Goal: Information Seeking & Learning: Check status

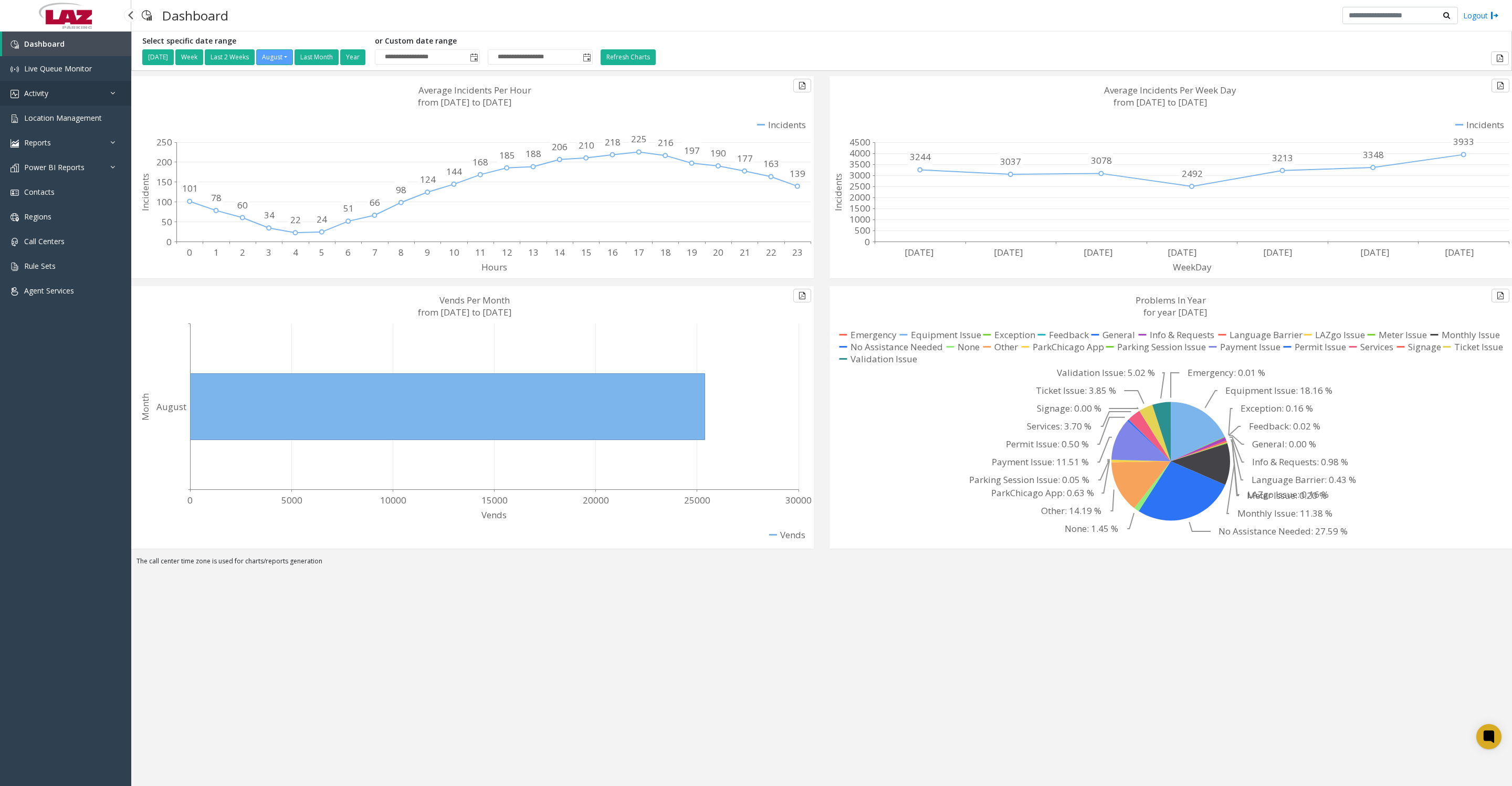
click at [44, 105] on link "Activity" at bounding box center [66, 93] width 131 height 24
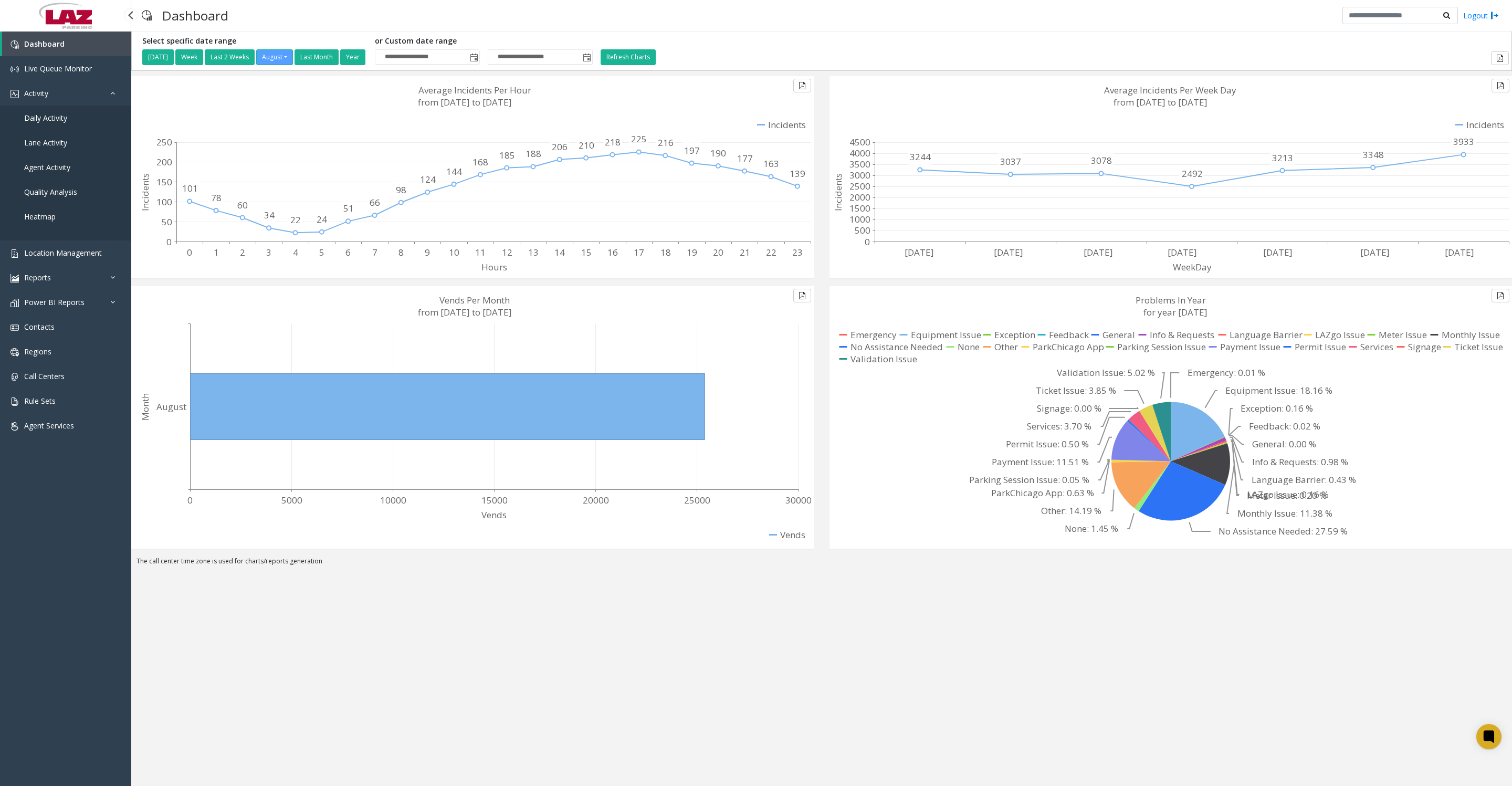
click at [43, 123] on span "Daily Activity" at bounding box center [46, 118] width 43 height 10
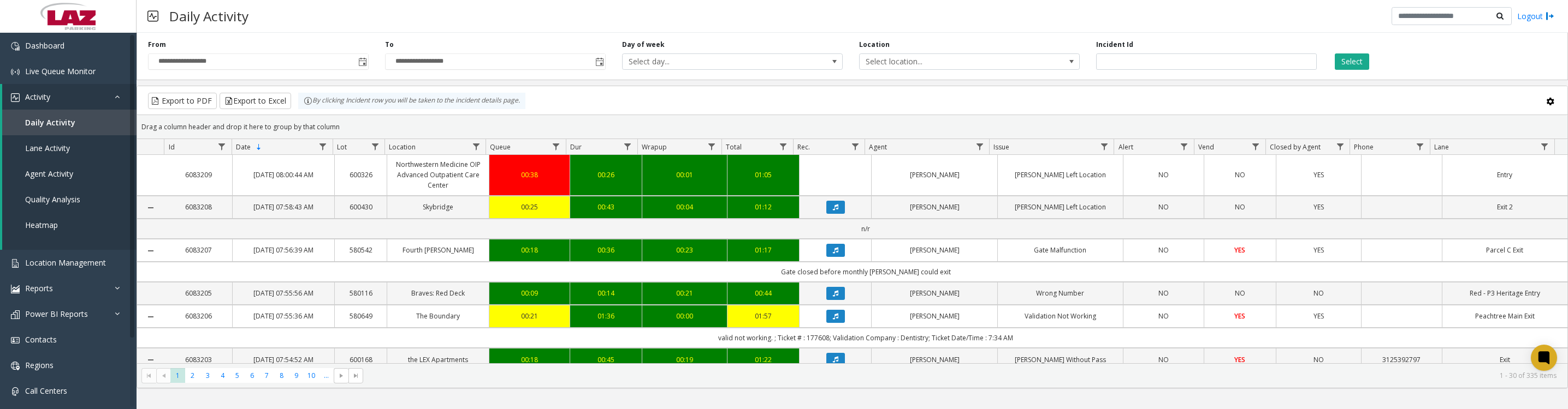
click at [365, 67] on span "Toggle popup" at bounding box center [362, 62] width 9 height 9
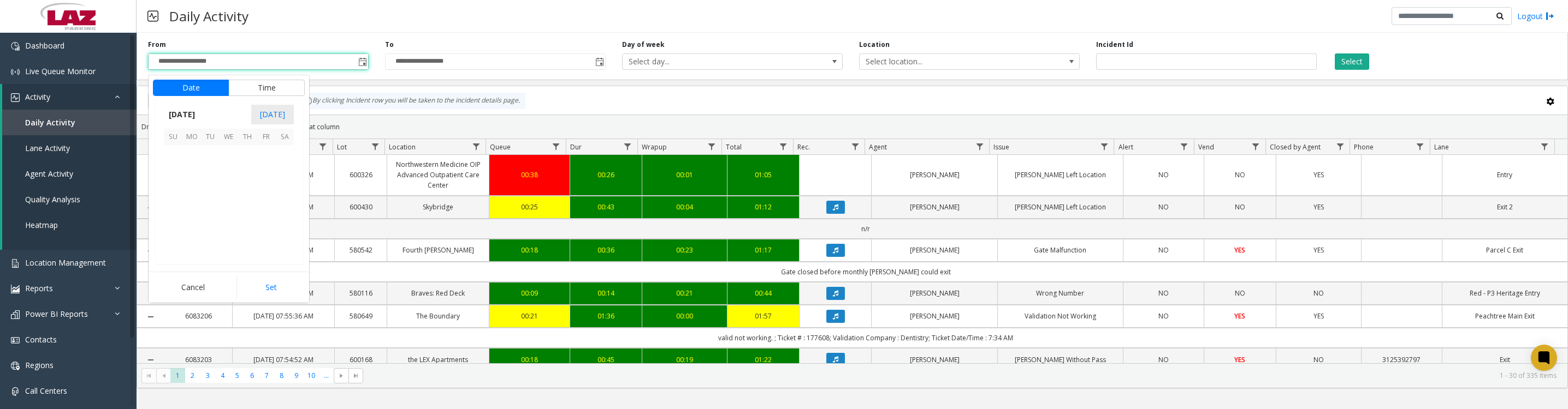
scroll to position [195563, 0]
click at [259, 156] on span "1" at bounding box center [265, 155] width 18 height 18
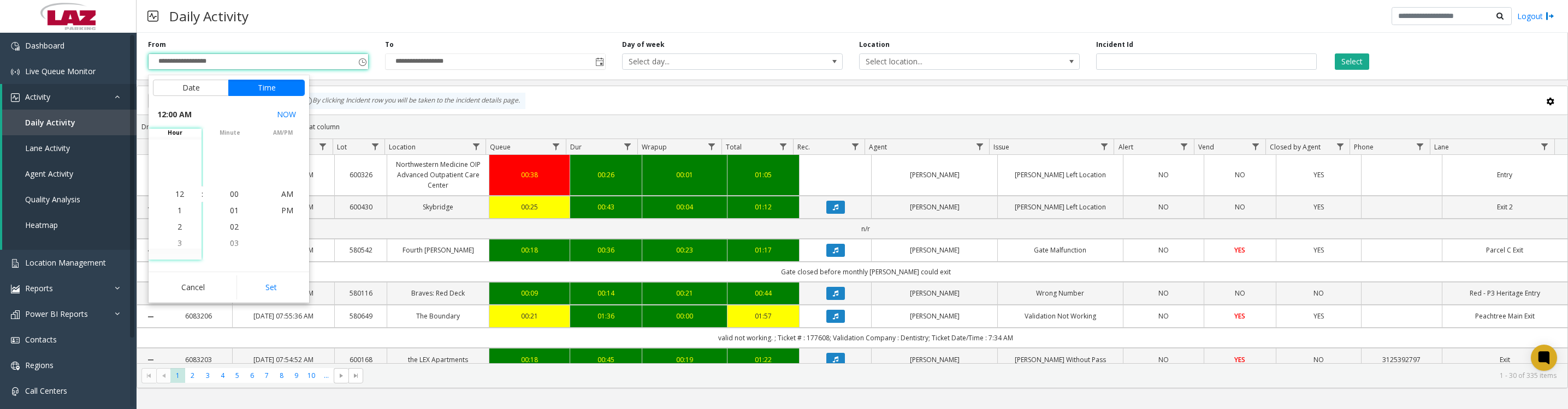
click at [266, 292] on button "Set" at bounding box center [271, 288] width 69 height 24
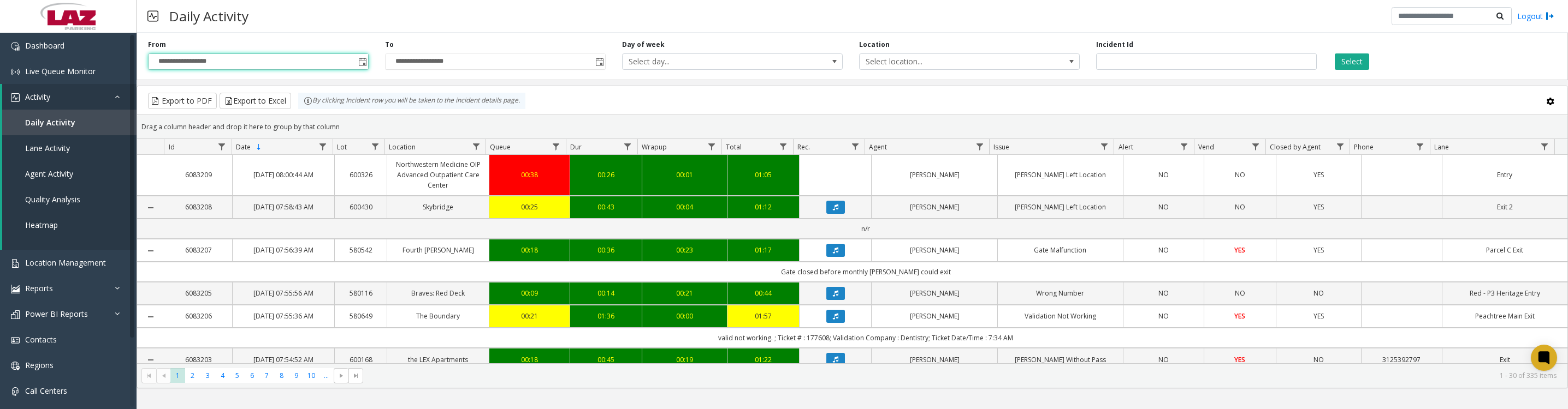
type input "**********"
click at [1355, 59] on button "Select" at bounding box center [1351, 61] width 34 height 17
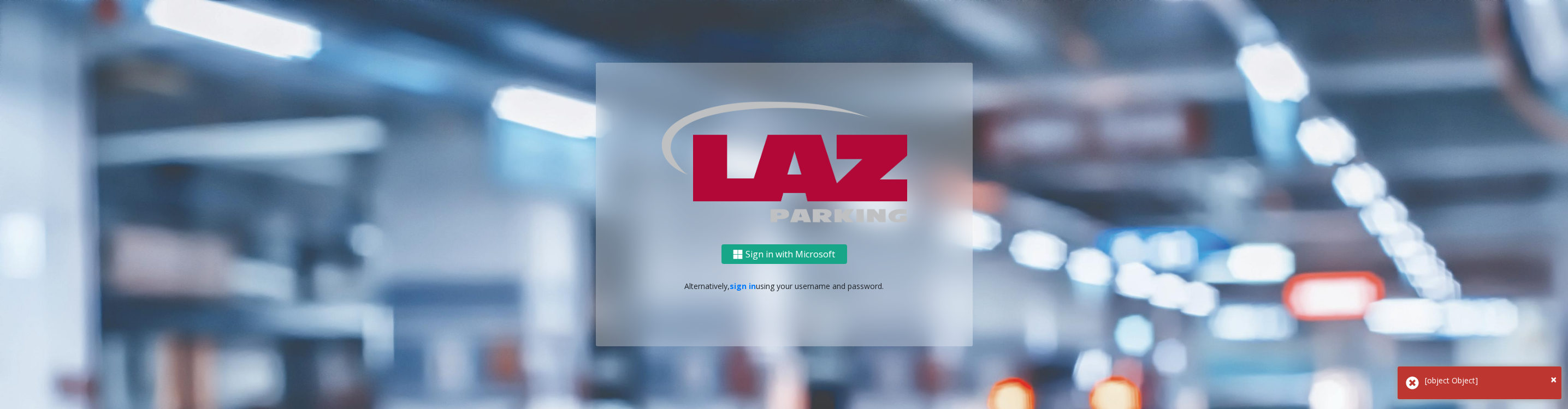
click at [745, 255] on button "Sign in with Microsoft" at bounding box center [784, 254] width 125 height 20
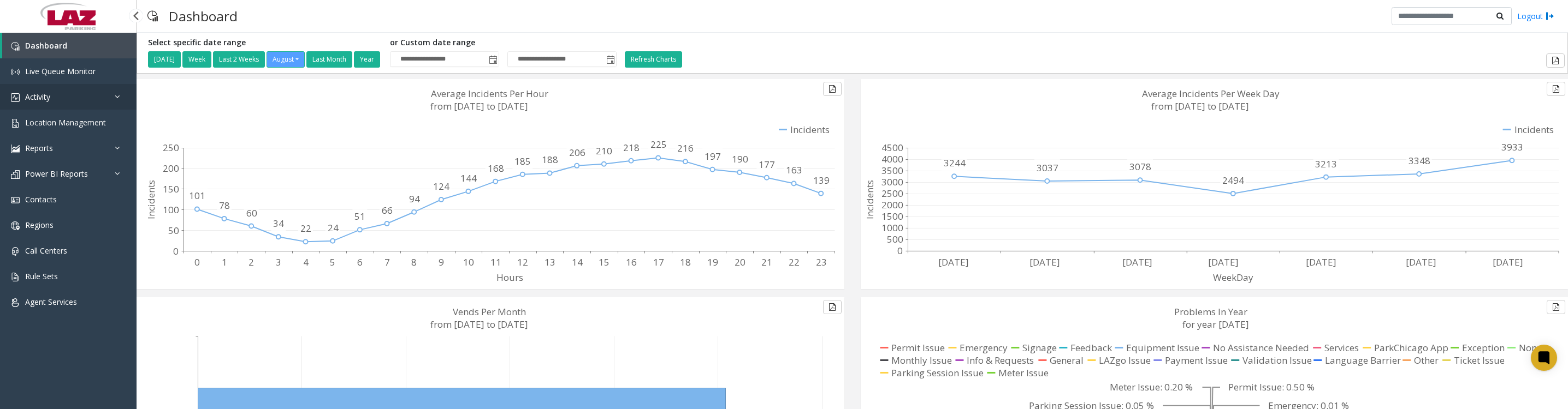
click at [66, 100] on link "Activity" at bounding box center [68, 97] width 136 height 25
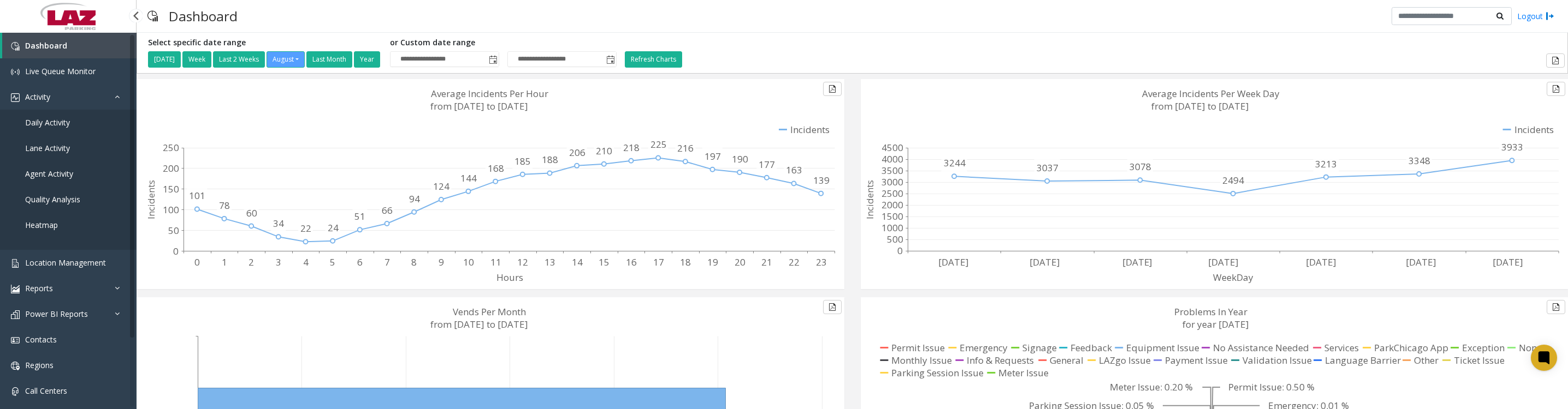
click at [67, 128] on span "Daily Activity" at bounding box center [48, 122] width 44 height 10
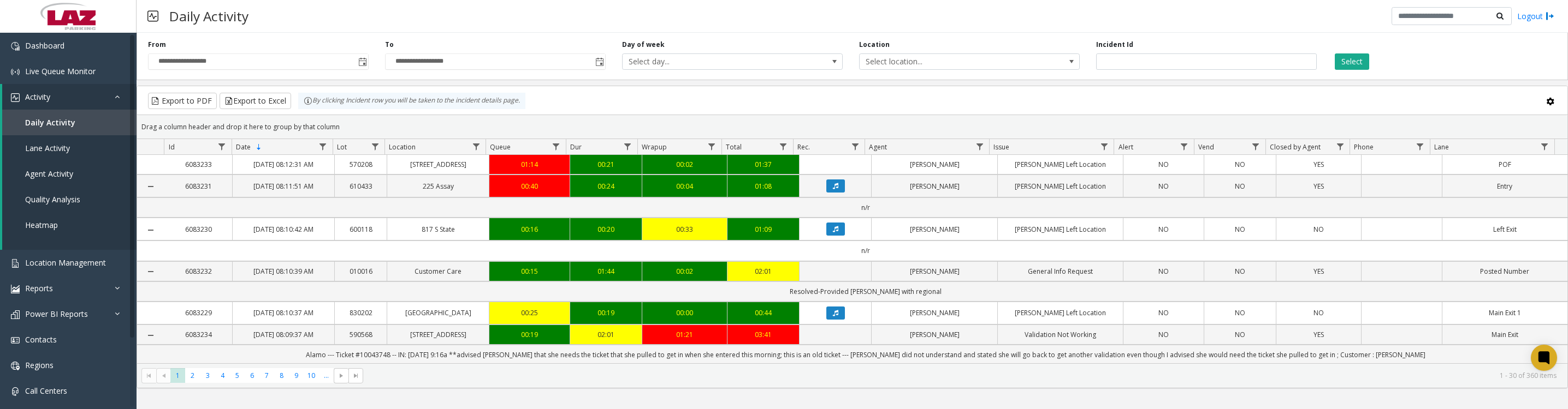
click at [360, 67] on span "Toggle popup" at bounding box center [362, 62] width 9 height 9
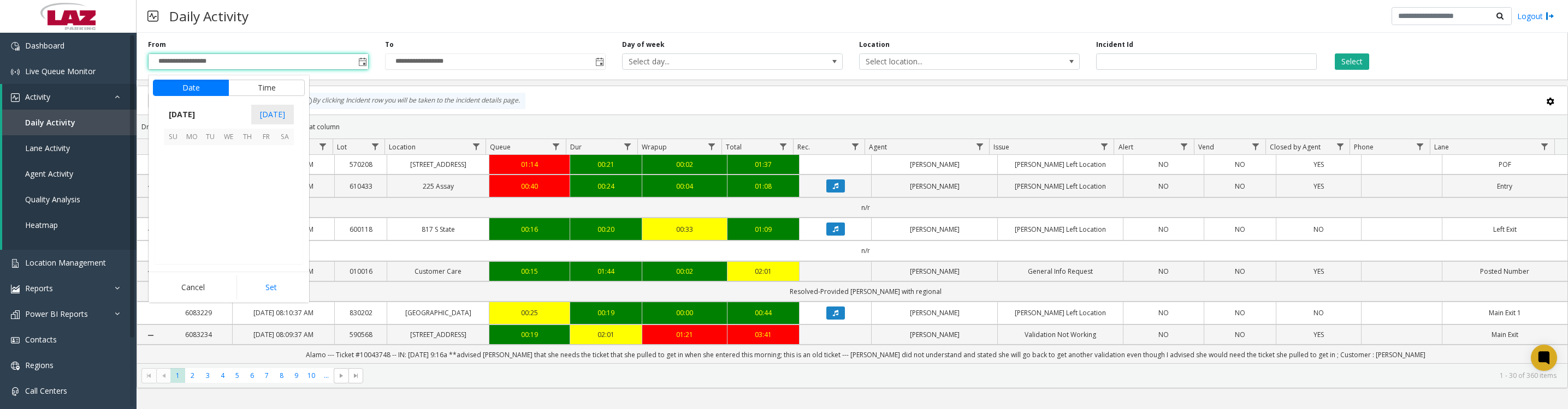
scroll to position [195563, 0]
click at [267, 159] on span "1" at bounding box center [265, 155] width 18 height 18
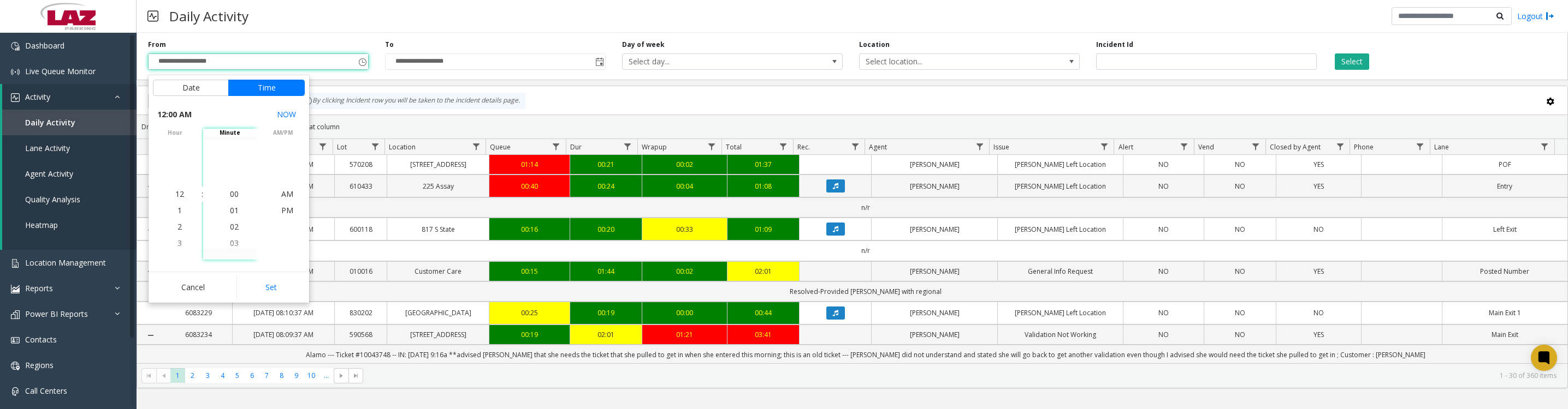
click at [255, 292] on button "Set" at bounding box center [271, 288] width 69 height 24
type input "**********"
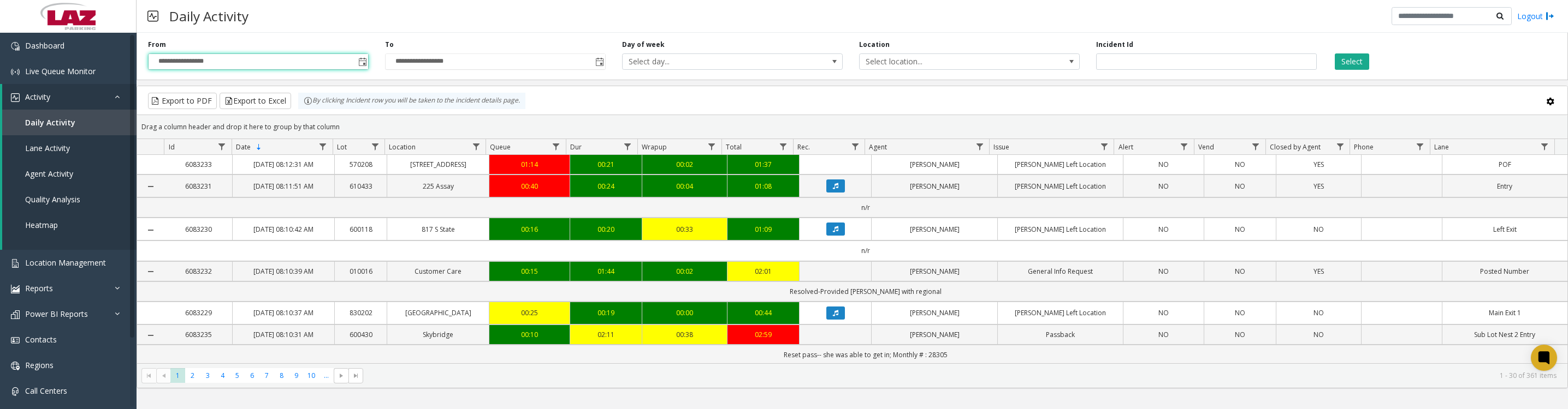
click at [1345, 58] on button "Select" at bounding box center [1351, 61] width 34 height 17
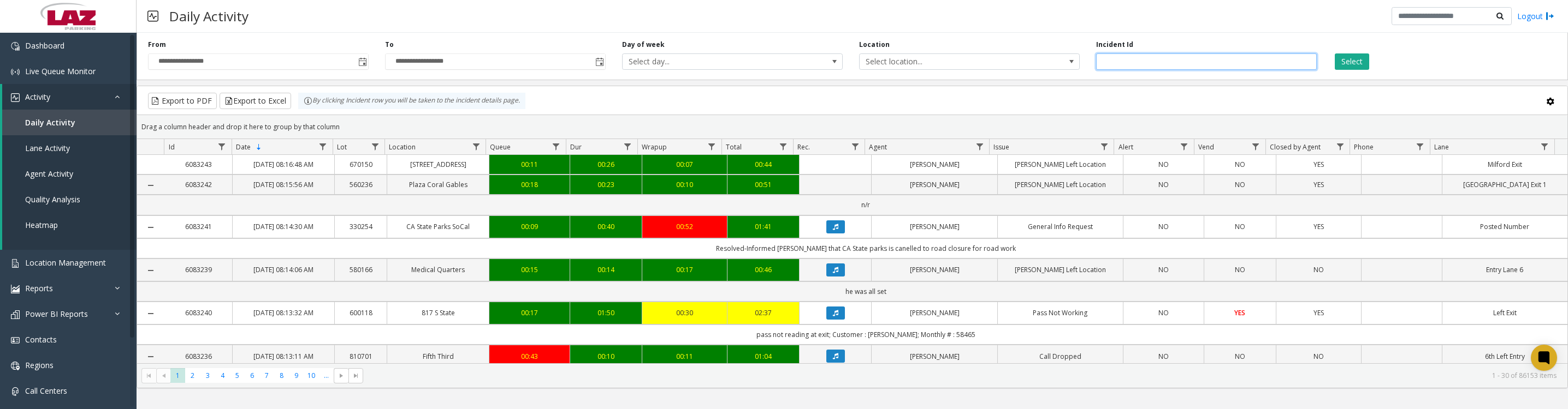
click at [1178, 61] on input "number" at bounding box center [1206, 61] width 221 height 17
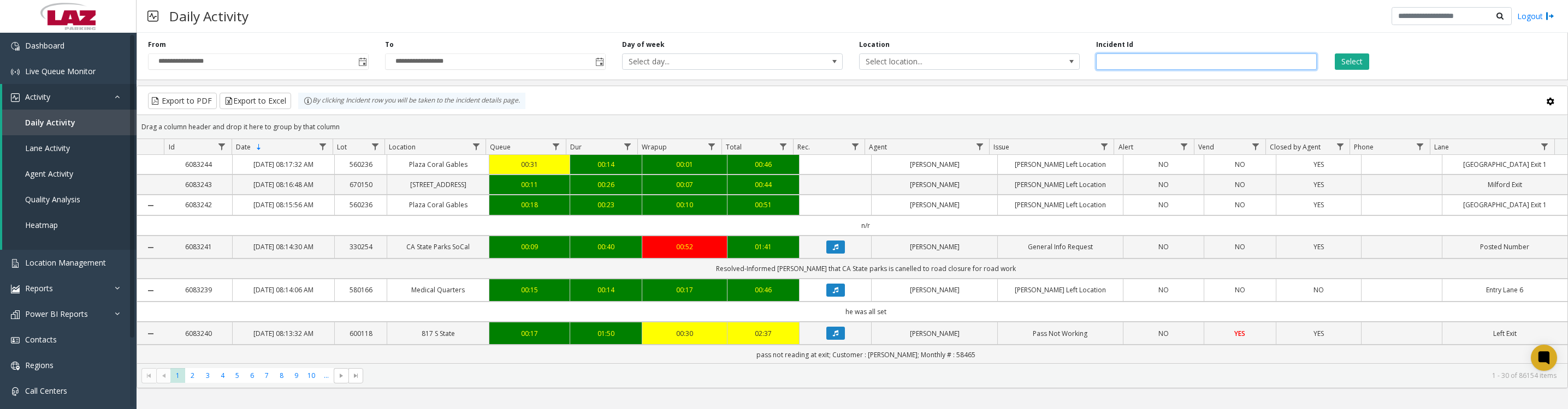
click at [1267, 66] on input "number" at bounding box center [1206, 61] width 221 height 17
type input "*******"
click at [1335, 53] on button "Select" at bounding box center [1351, 61] width 34 height 17
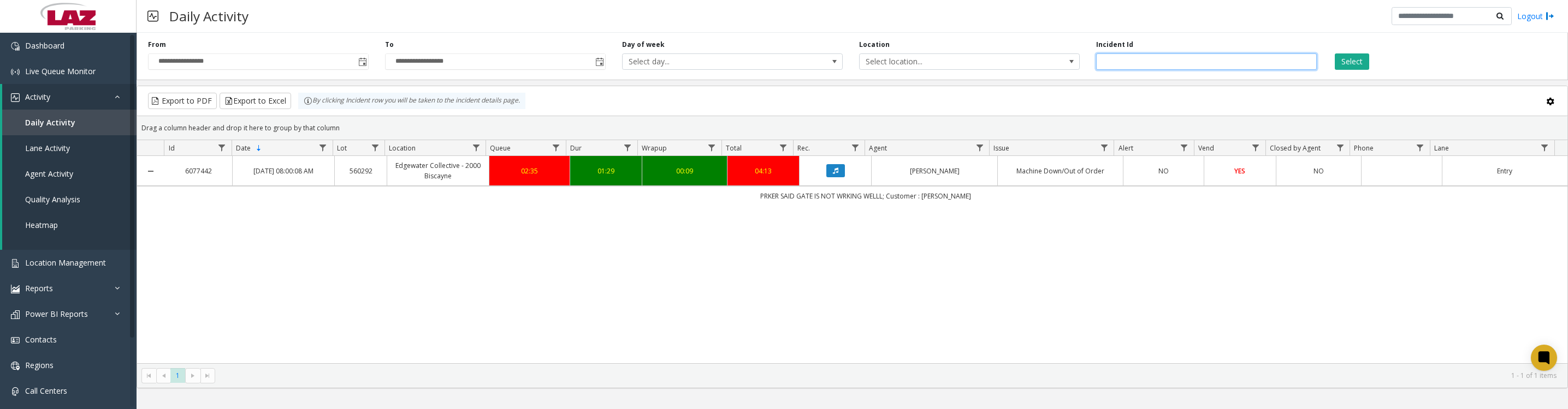
click at [1166, 64] on input "*******" at bounding box center [1206, 61] width 221 height 17
type input "*"
click at [1347, 67] on button "Select" at bounding box center [1351, 61] width 34 height 17
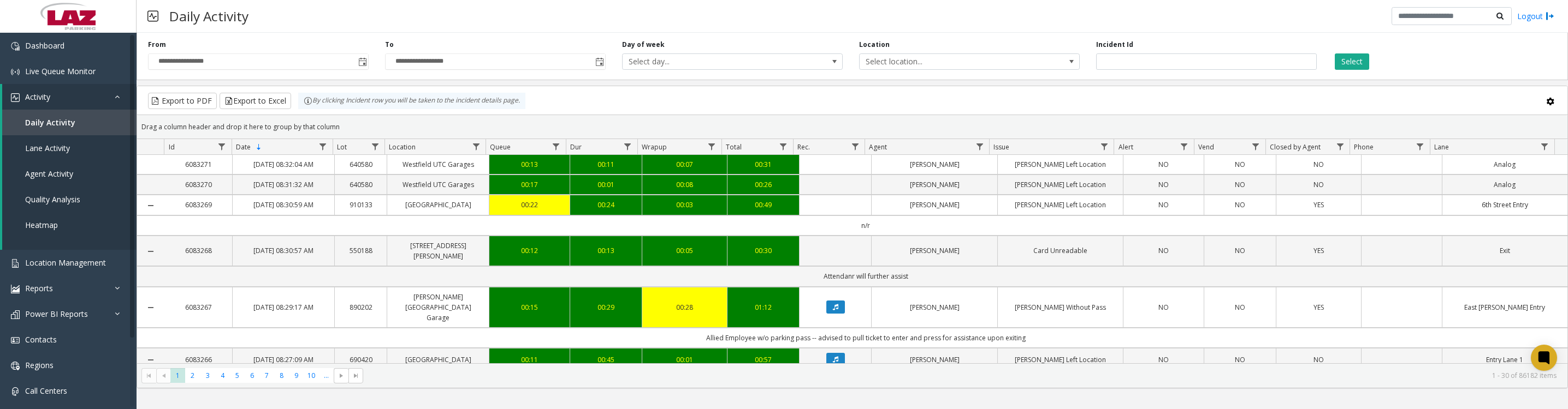
click at [975, 151] on span "Data table" at bounding box center [979, 147] width 9 height 9
click at [1024, 202] on input "Agent Filter" at bounding box center [1026, 198] width 93 height 18
type input "******"
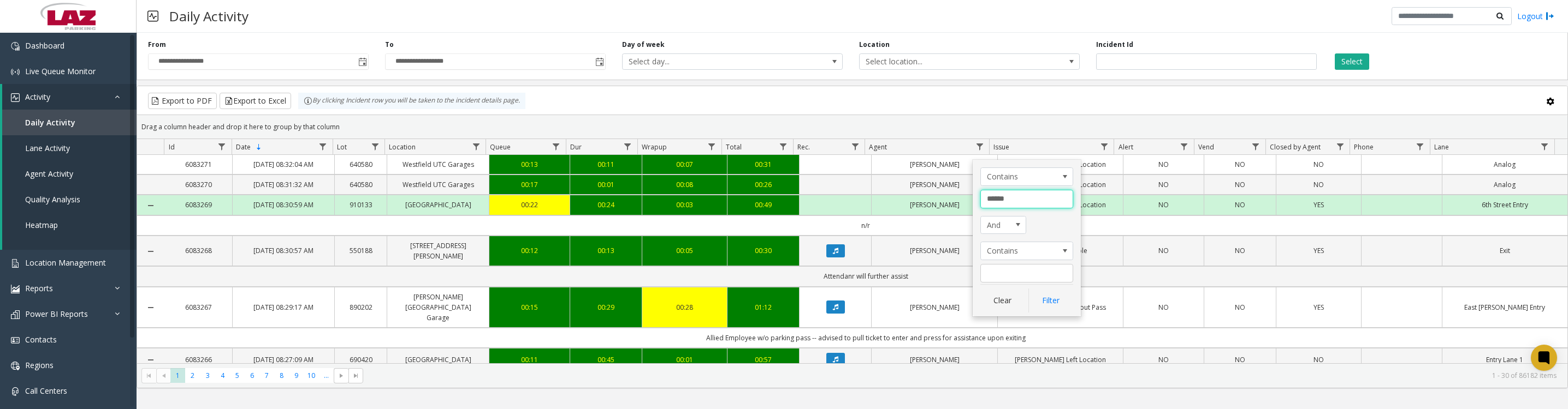
click button "Filter" at bounding box center [1051, 300] width 44 height 24
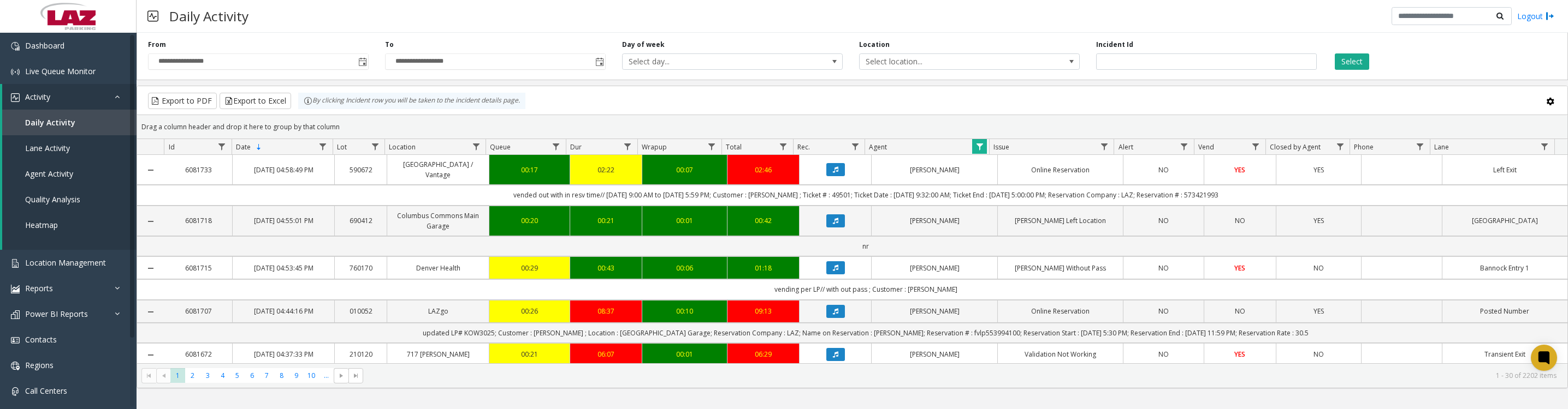
click at [833, 173] on icon "Data table" at bounding box center [836, 170] width 6 height 6
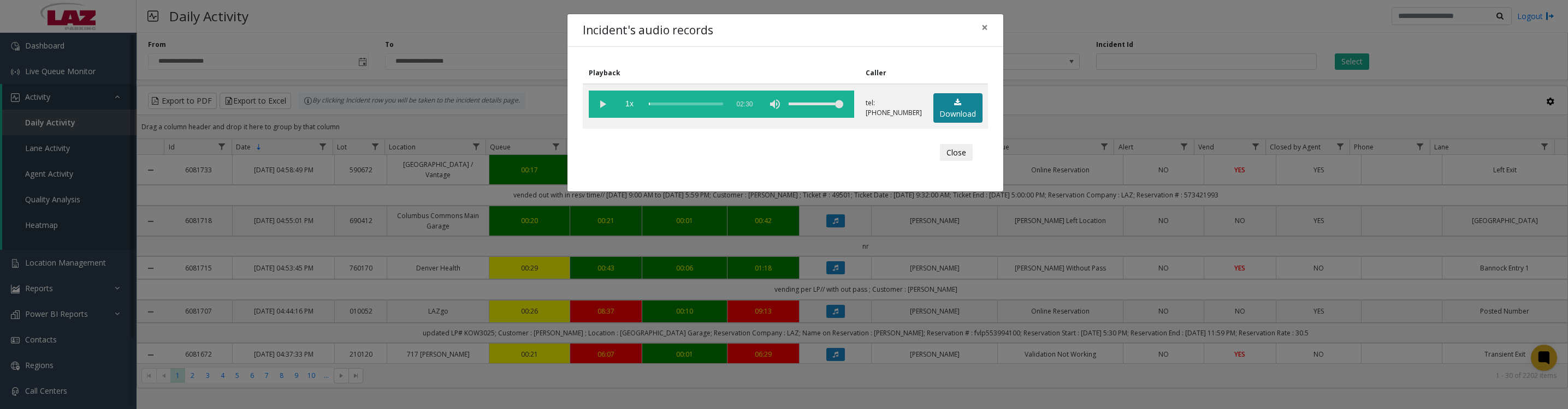
click at [933, 115] on link "Download" at bounding box center [958, 109] width 49 height 30
click at [605, 109] on vg-play-pause at bounding box center [602, 104] width 27 height 27
click at [952, 162] on button "Close" at bounding box center [955, 153] width 33 height 17
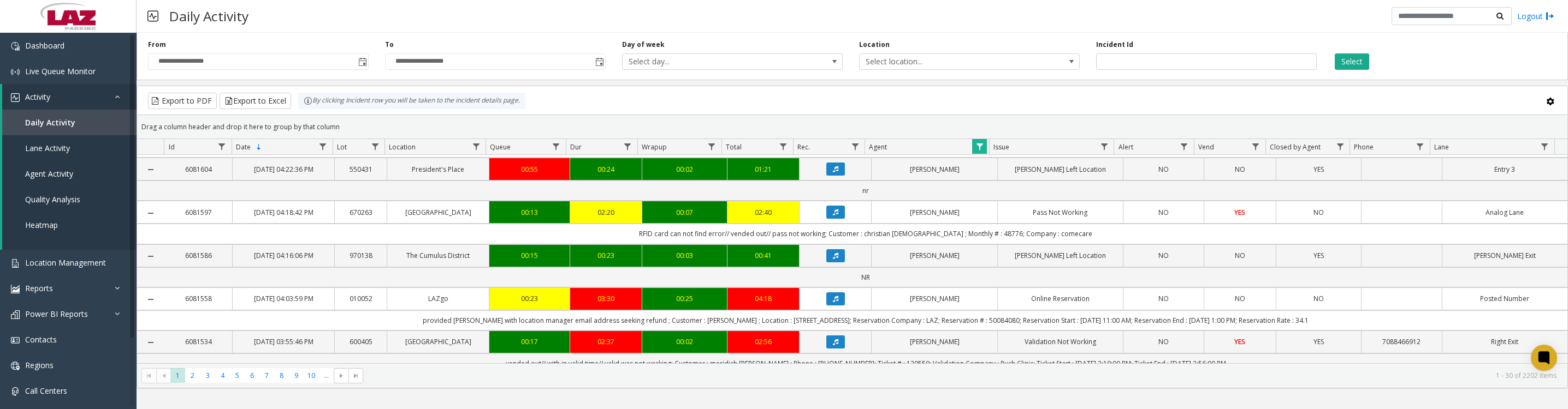
scroll to position [545, 0]
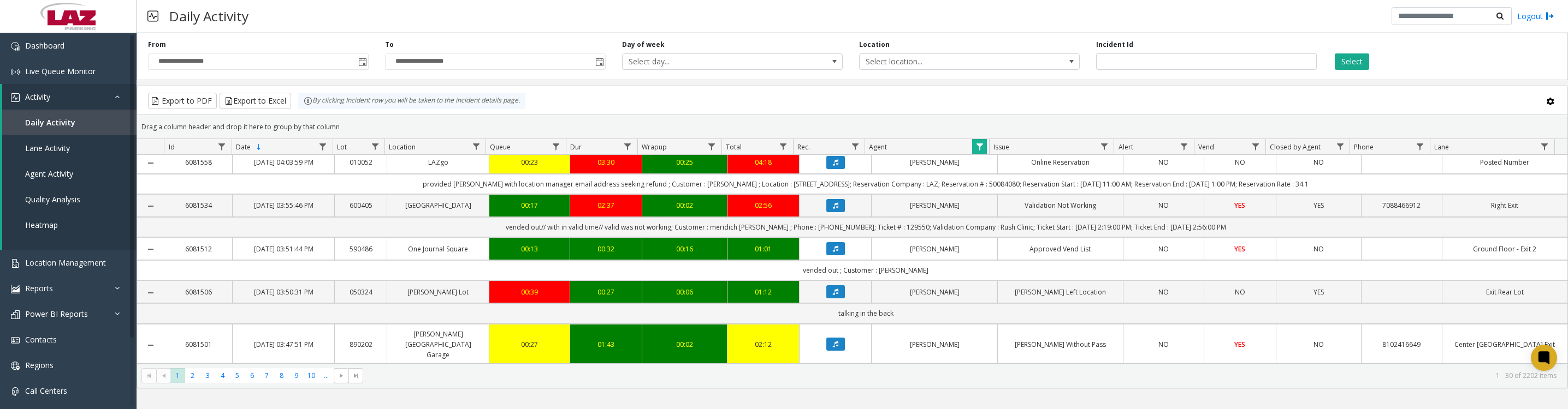
click at [833, 209] on icon "Data table" at bounding box center [836, 205] width 6 height 6
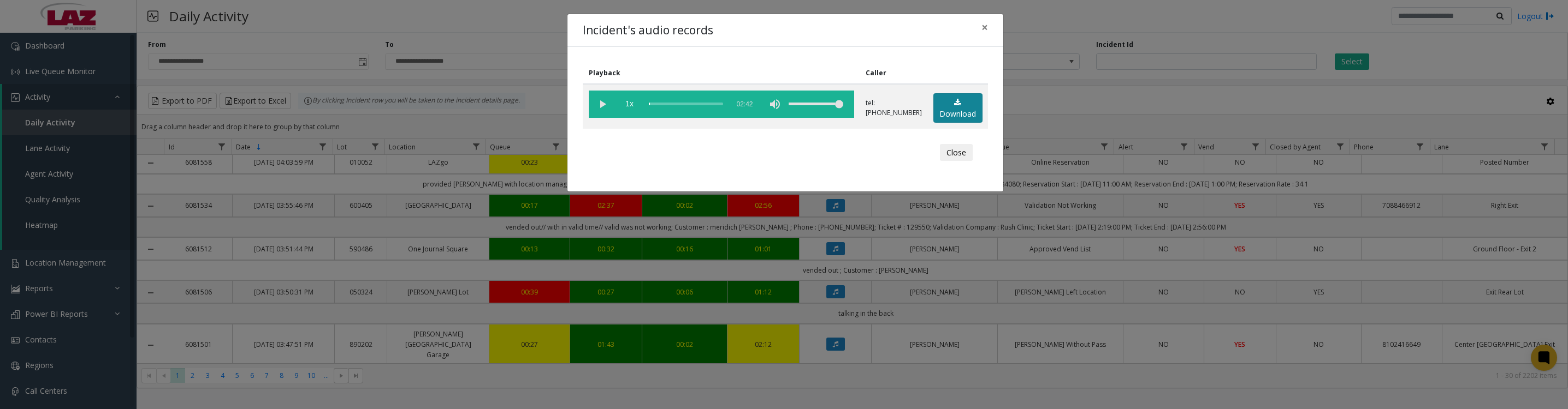
click at [936, 111] on link "Download" at bounding box center [958, 109] width 49 height 30
click at [597, 113] on vg-play-pause at bounding box center [602, 104] width 27 height 27
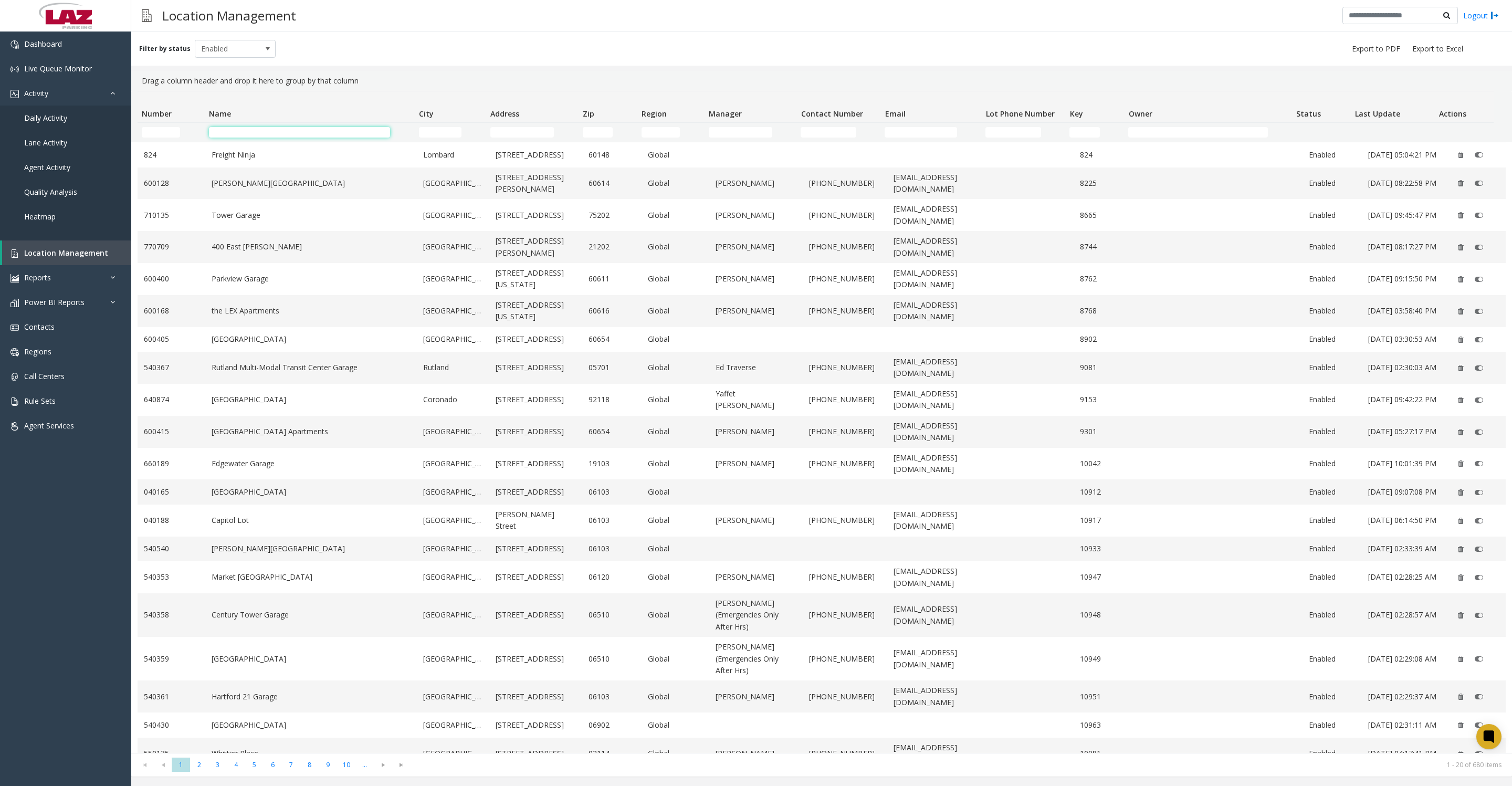
click at [290, 132] on input "Name Filter" at bounding box center [299, 133] width 181 height 11
type input "*****"
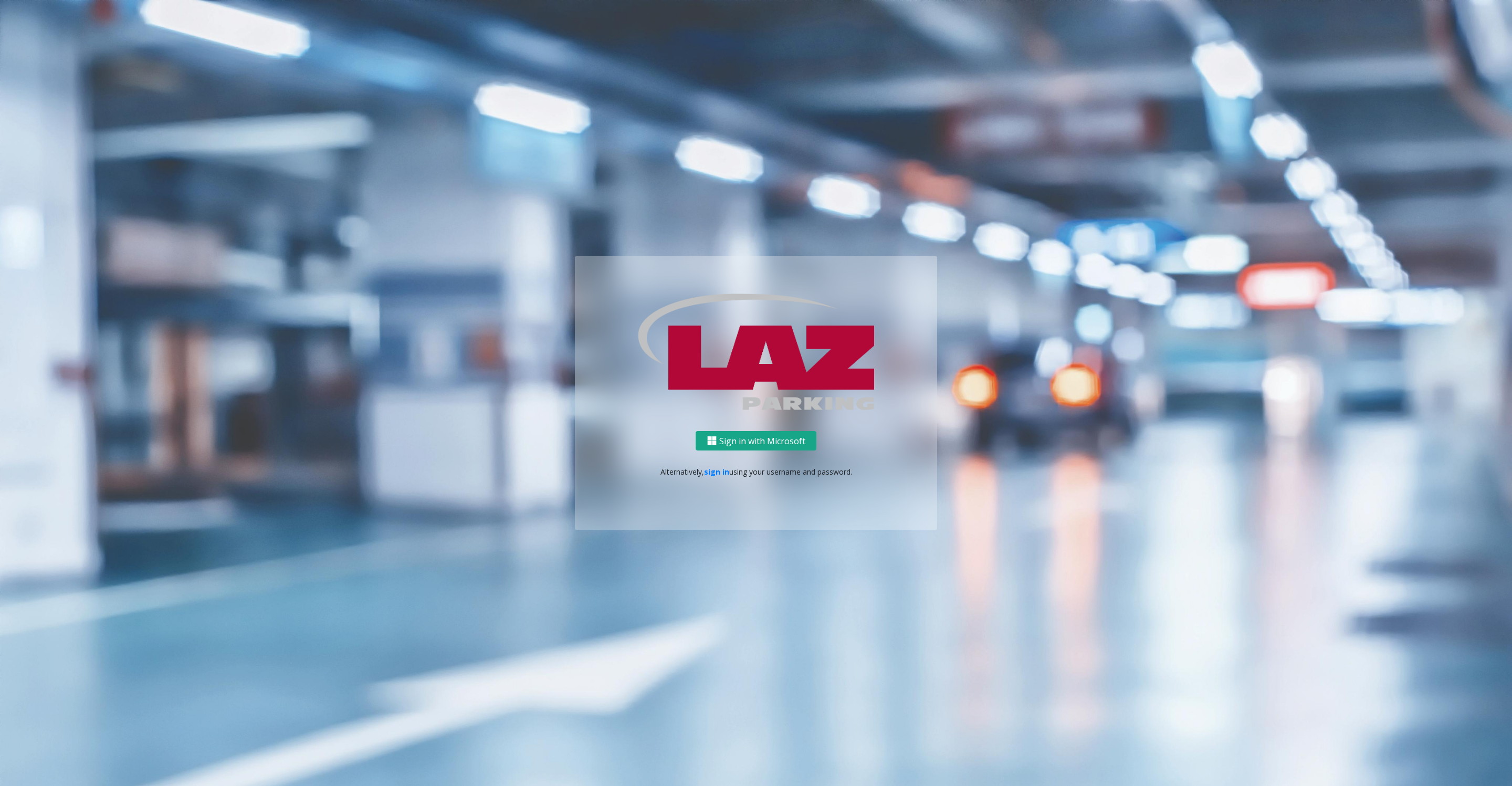
click at [761, 440] on button "Sign in with Microsoft" at bounding box center [756, 440] width 121 height 19
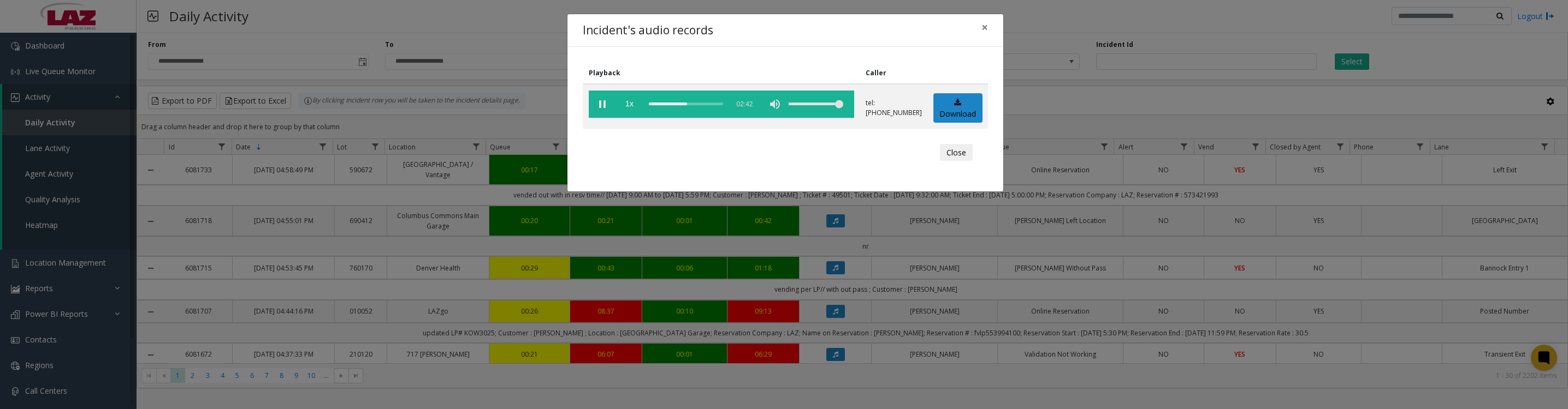
scroll to position [545, 0]
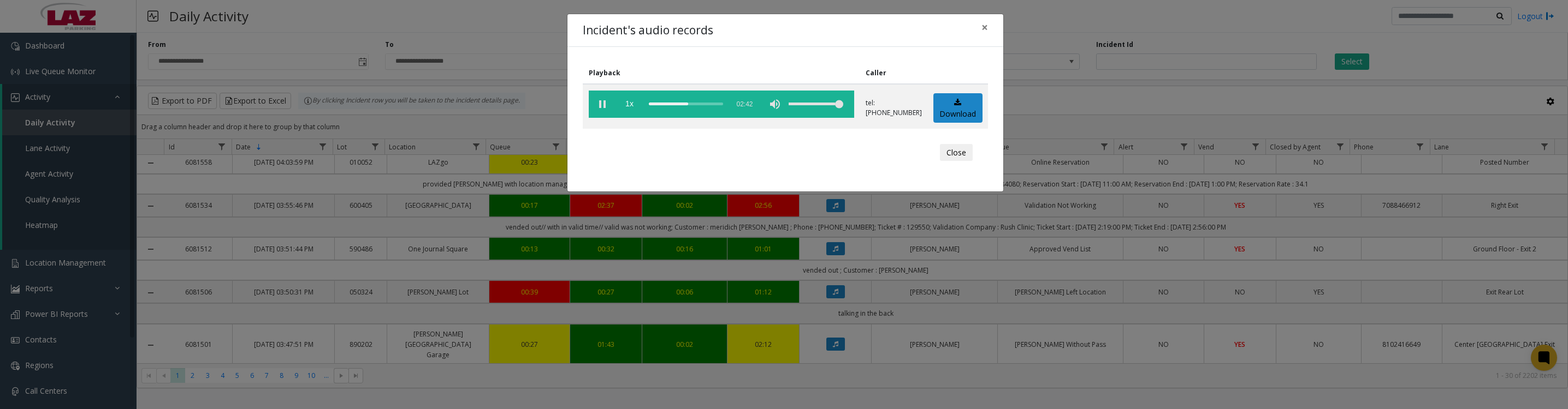
click at [598, 110] on vg-play-pause at bounding box center [602, 104] width 27 height 27
click at [957, 162] on button "Close" at bounding box center [955, 153] width 33 height 17
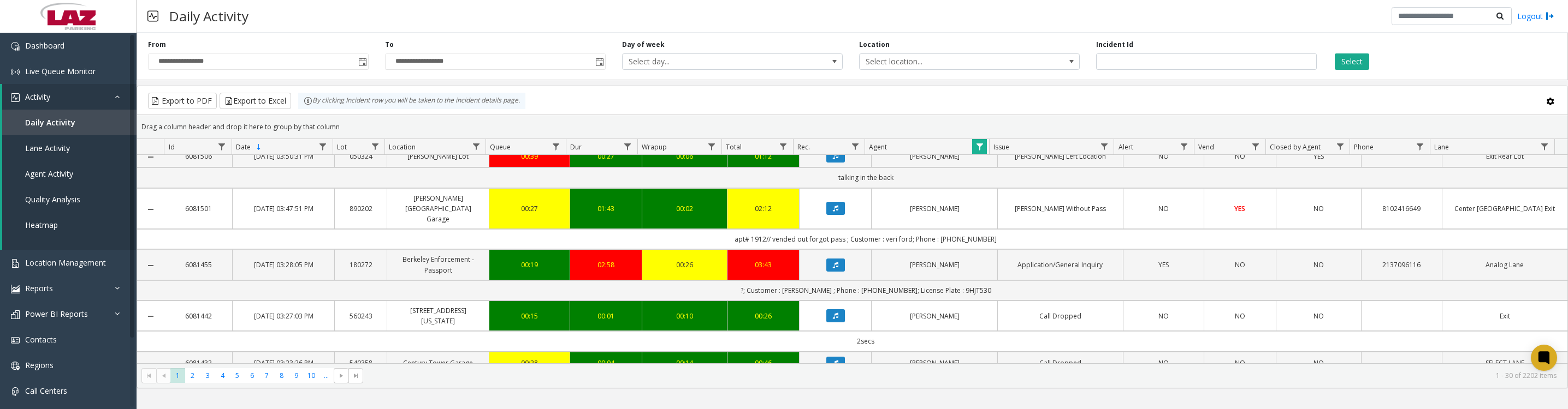
scroll to position [818, 0]
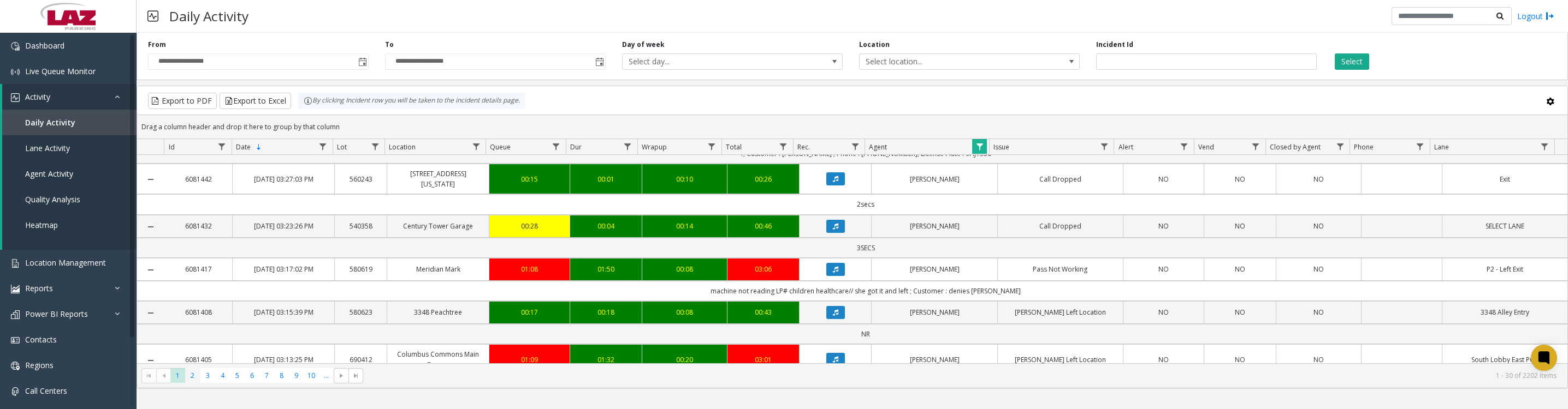
click at [195, 383] on span "2" at bounding box center [192, 376] width 15 height 15
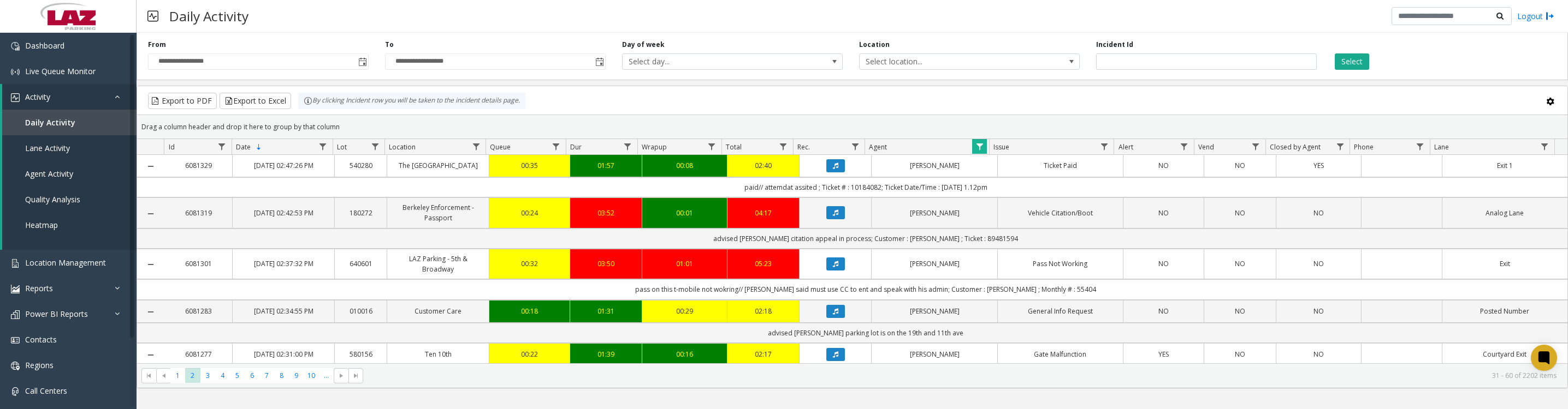
scroll to position [136, 0]
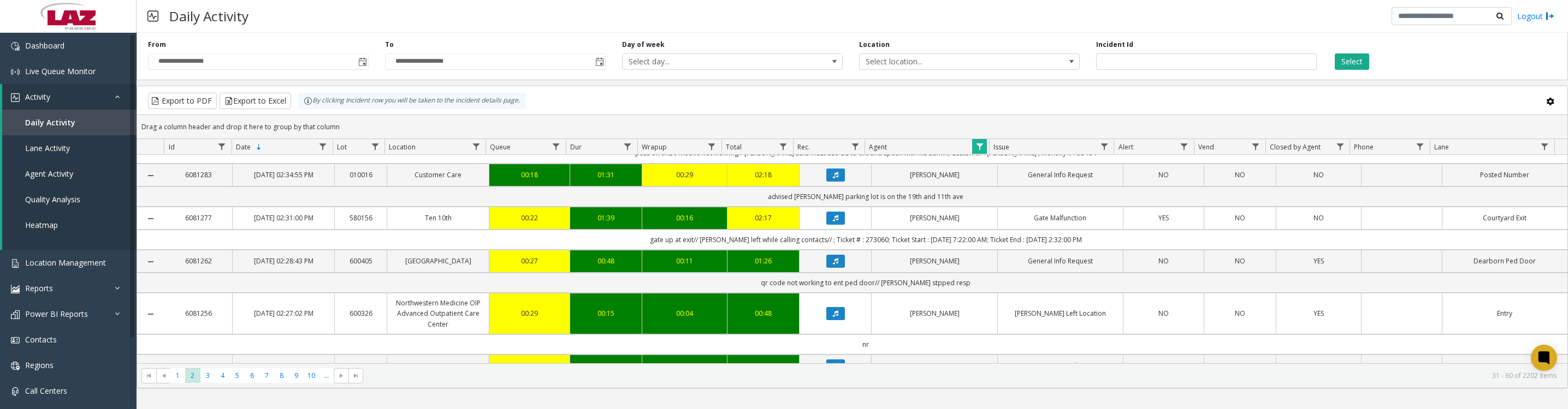
click at [826, 225] on button "Data table" at bounding box center [835, 218] width 18 height 13
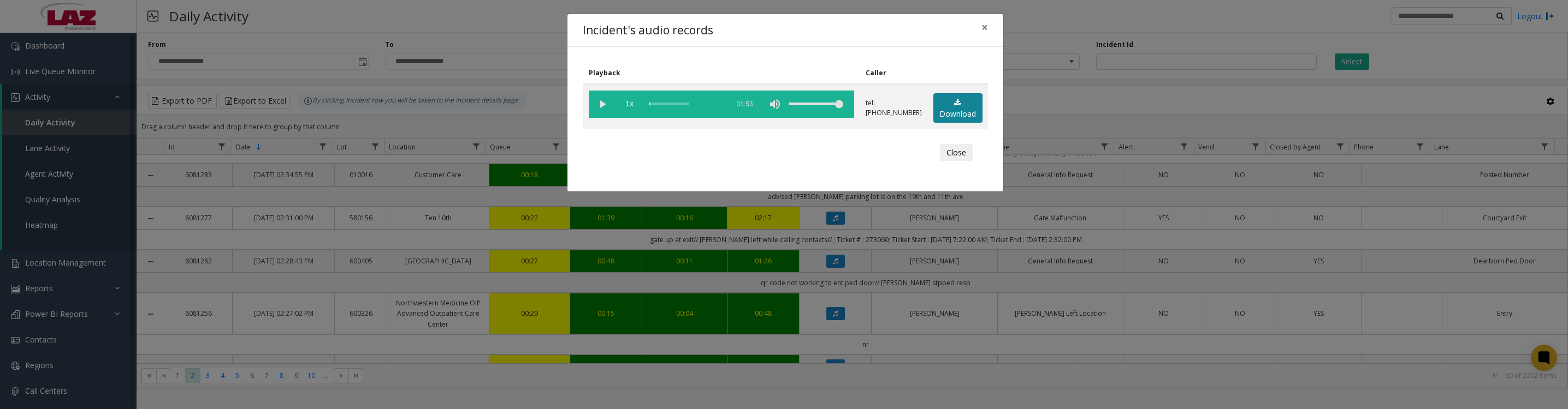
click at [936, 100] on link "Download" at bounding box center [958, 109] width 49 height 30
click at [603, 105] on vg-play-pause at bounding box center [602, 104] width 27 height 27
click at [947, 161] on button "Close" at bounding box center [955, 153] width 33 height 17
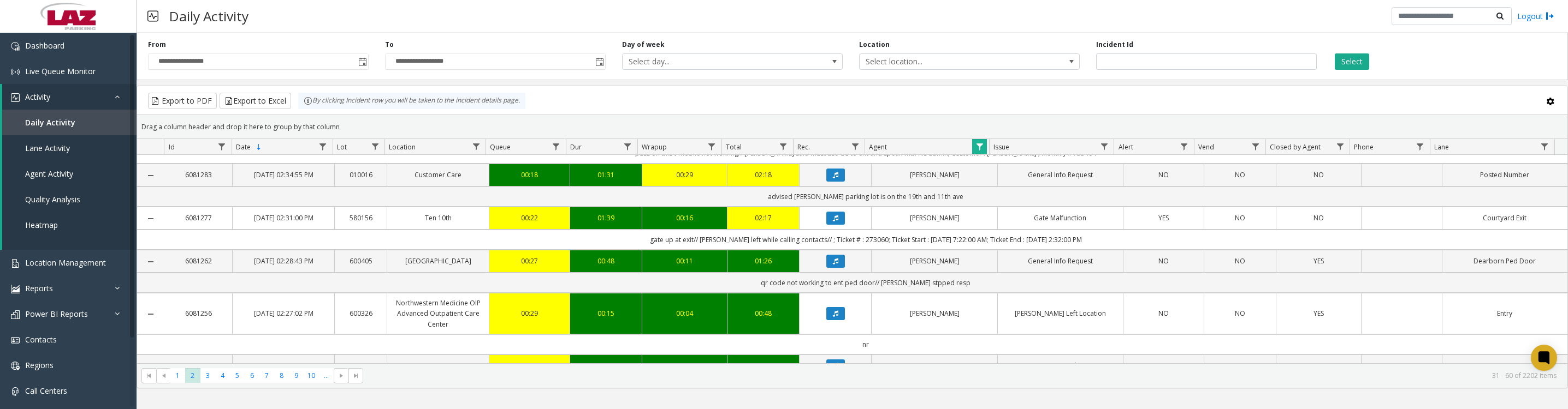
click at [980, 150] on span "Data table" at bounding box center [979, 147] width 9 height 9
click at [1003, 300] on button "Clear" at bounding box center [1002, 300] width 44 height 24
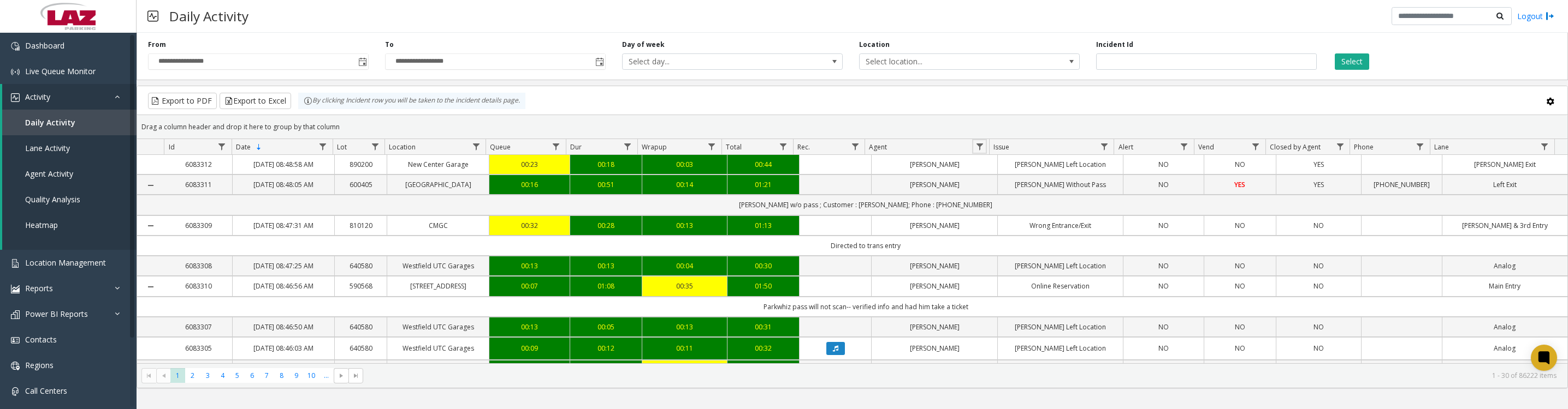
click at [980, 154] on link "Data table" at bounding box center [979, 146] width 15 height 15
click at [993, 204] on input "Agent Filter" at bounding box center [1026, 198] width 93 height 18
type input "****"
click button "Filter" at bounding box center [1051, 300] width 44 height 24
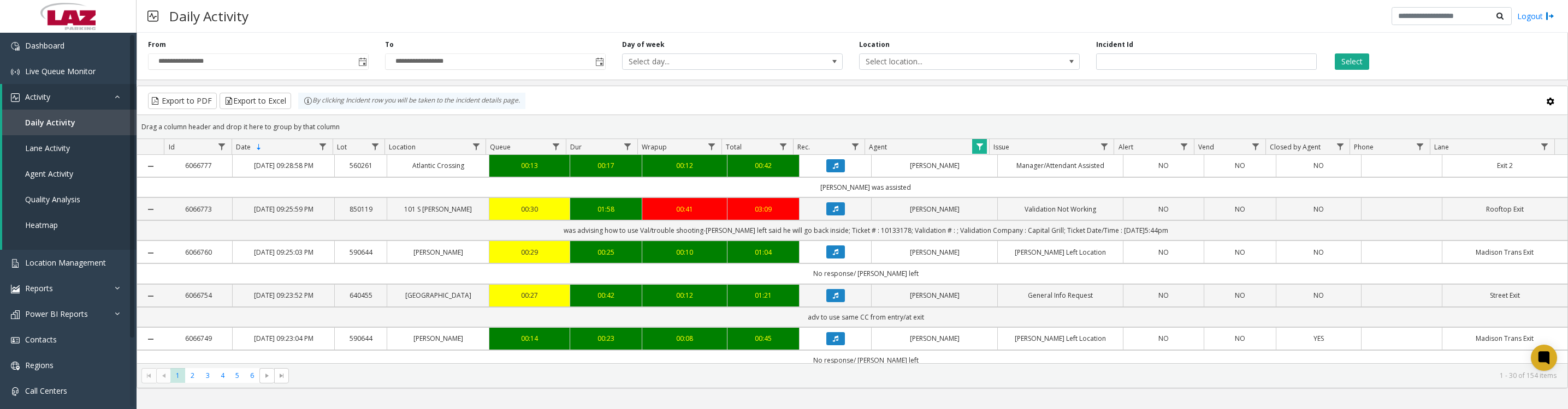
click at [835, 216] on button "Data table" at bounding box center [835, 208] width 18 height 13
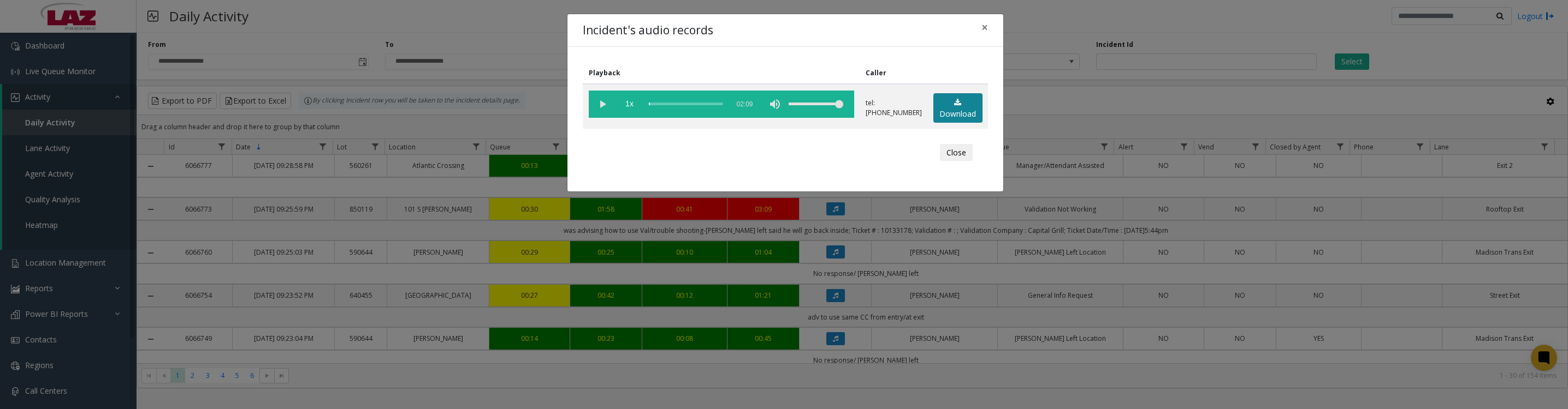
click at [943, 121] on link "Download" at bounding box center [958, 109] width 49 height 30
click at [603, 105] on vg-play-pause at bounding box center [602, 104] width 27 height 27
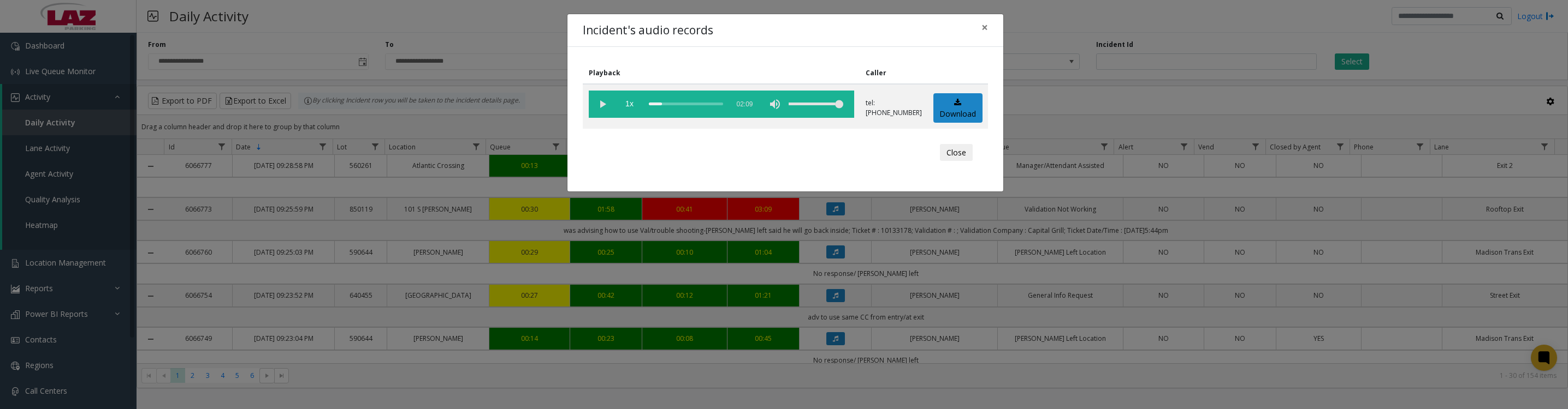
click at [603, 105] on vg-play-pause at bounding box center [602, 104] width 27 height 27
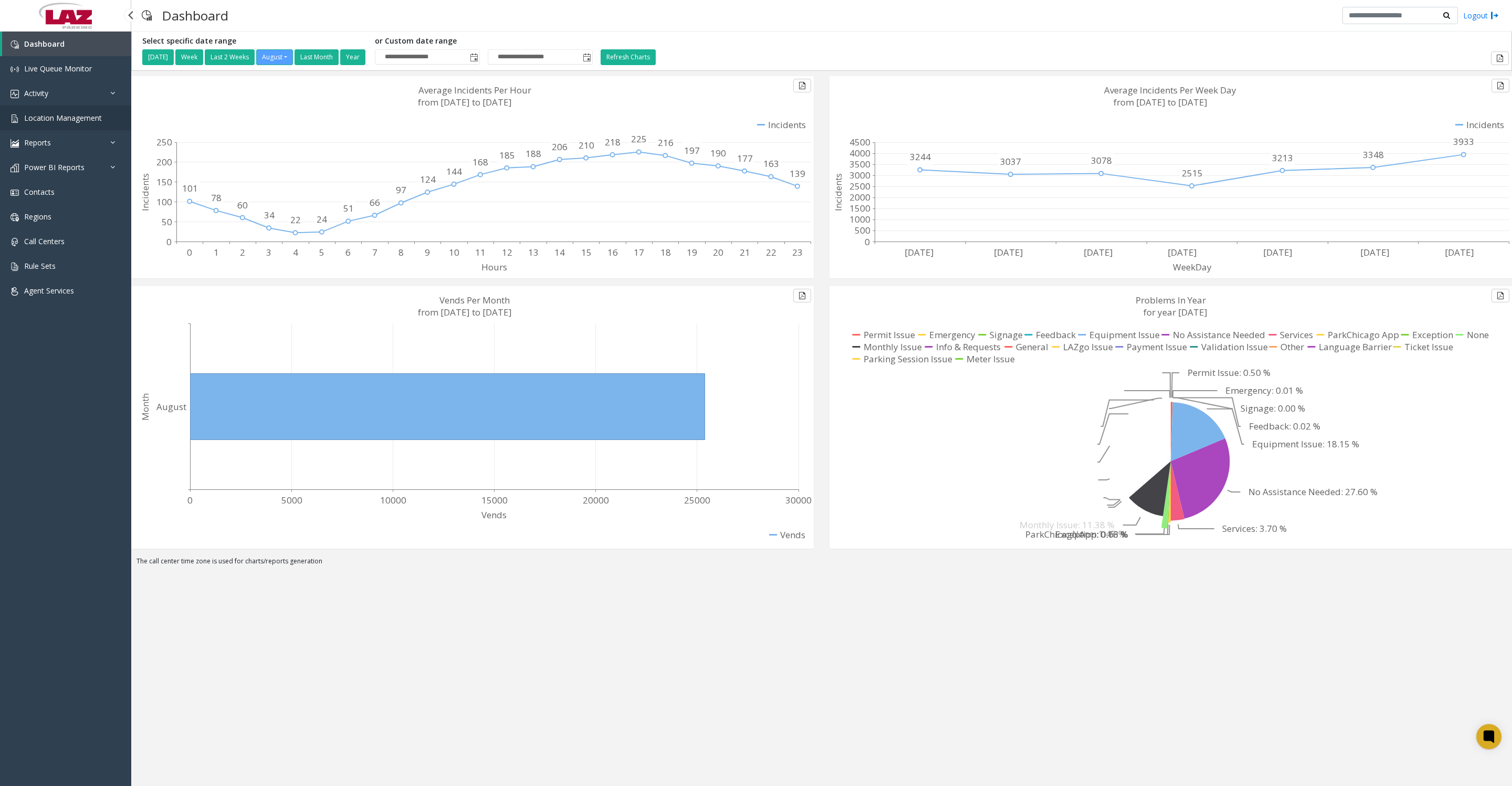
click at [35, 123] on span "Location Management" at bounding box center [63, 118] width 78 height 10
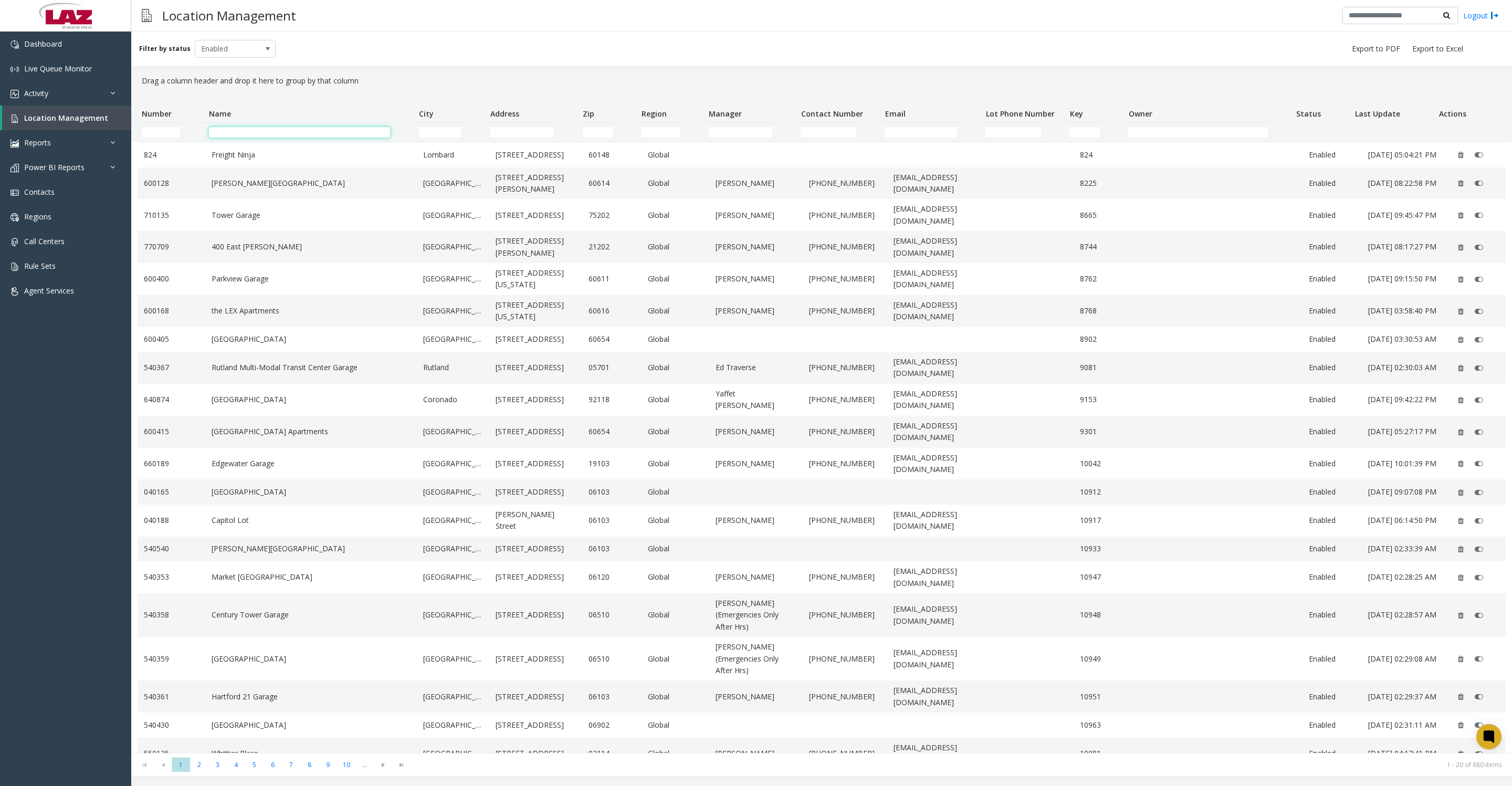
click at [333, 136] on input "Name Filter" at bounding box center [299, 133] width 181 height 11
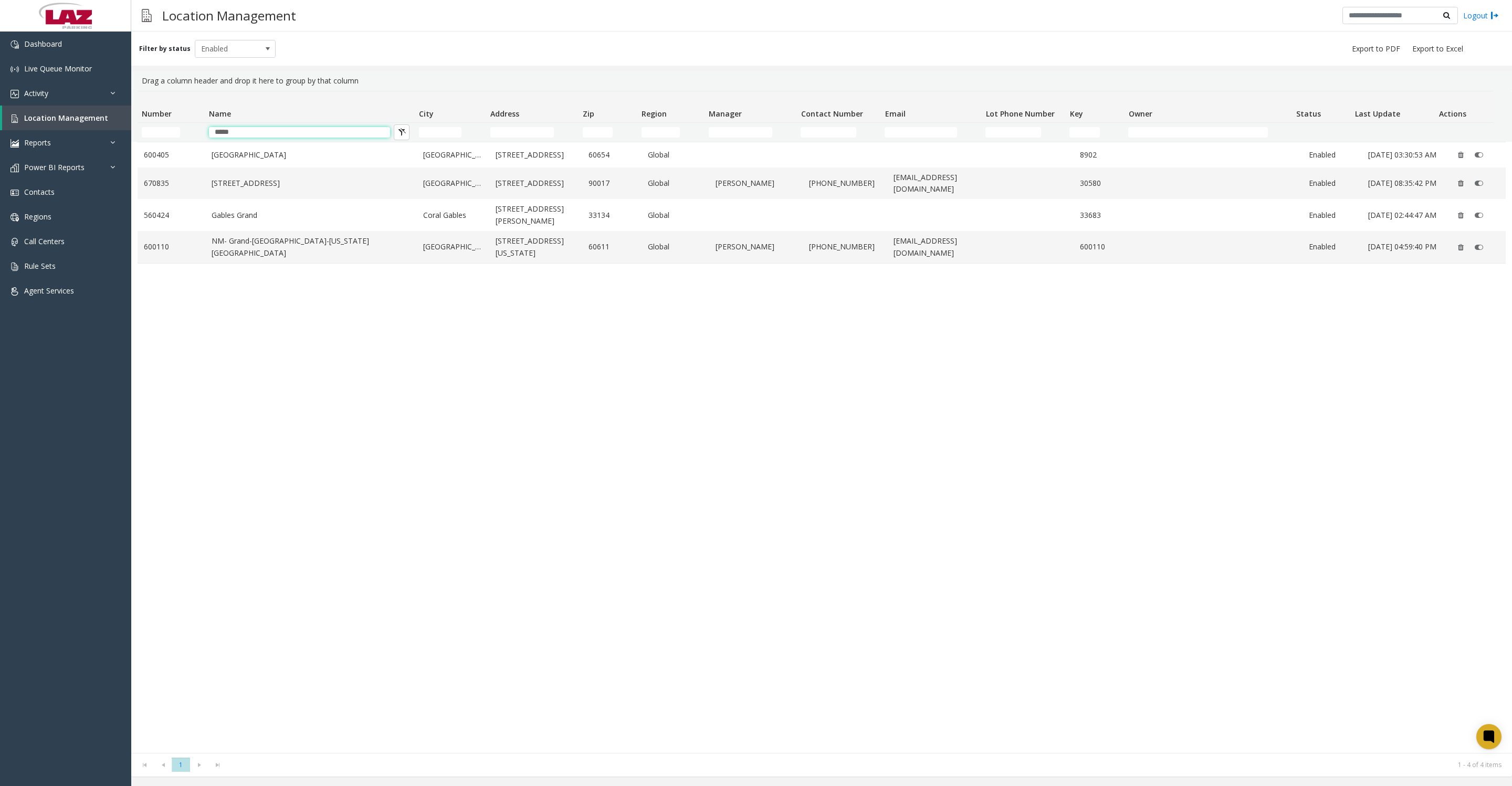
type input "*****"
click at [179, 156] on link "600405" at bounding box center [172, 154] width 55 height 11
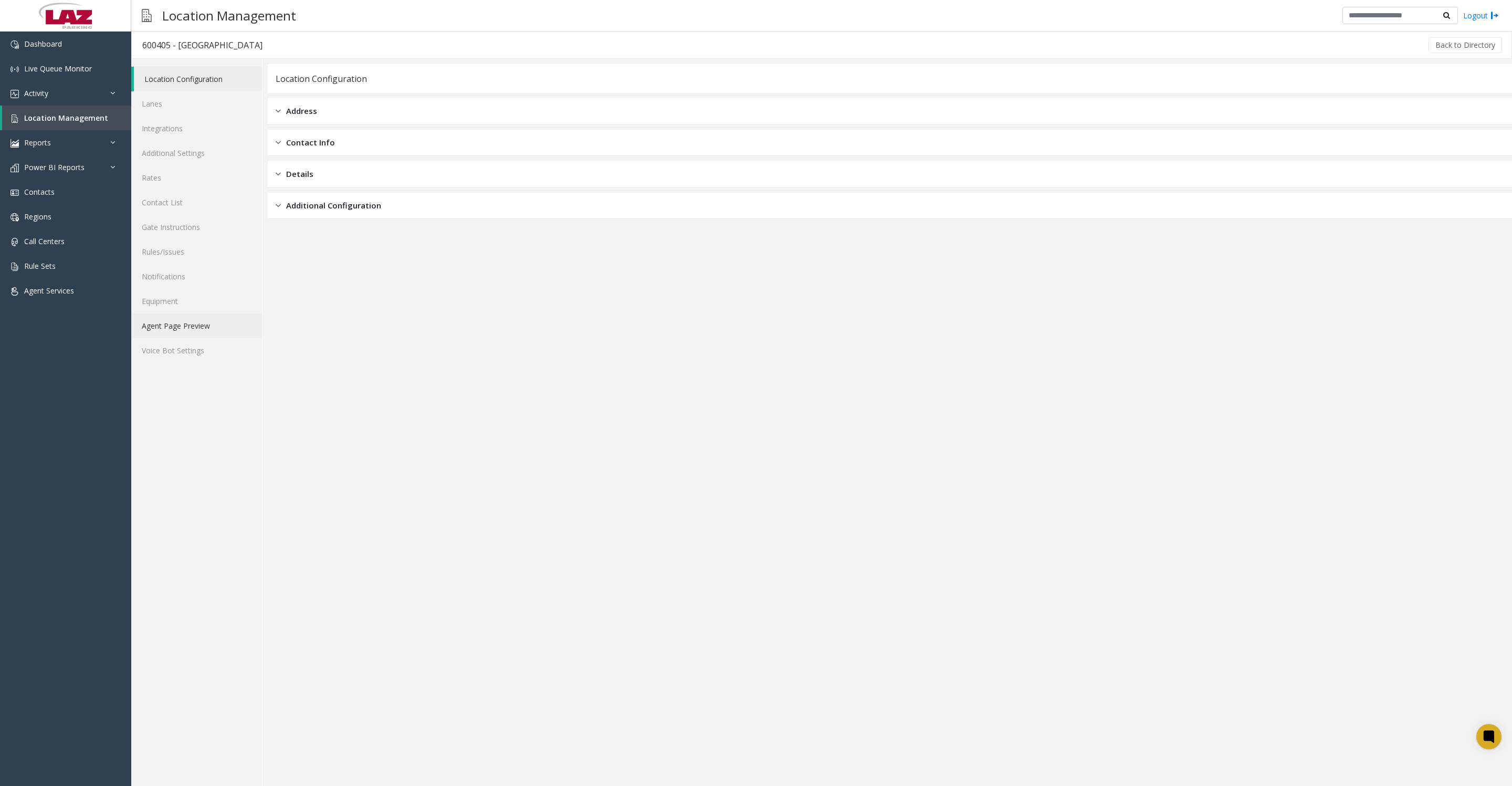
click at [172, 338] on link "Agent Page Preview" at bounding box center [196, 326] width 130 height 24
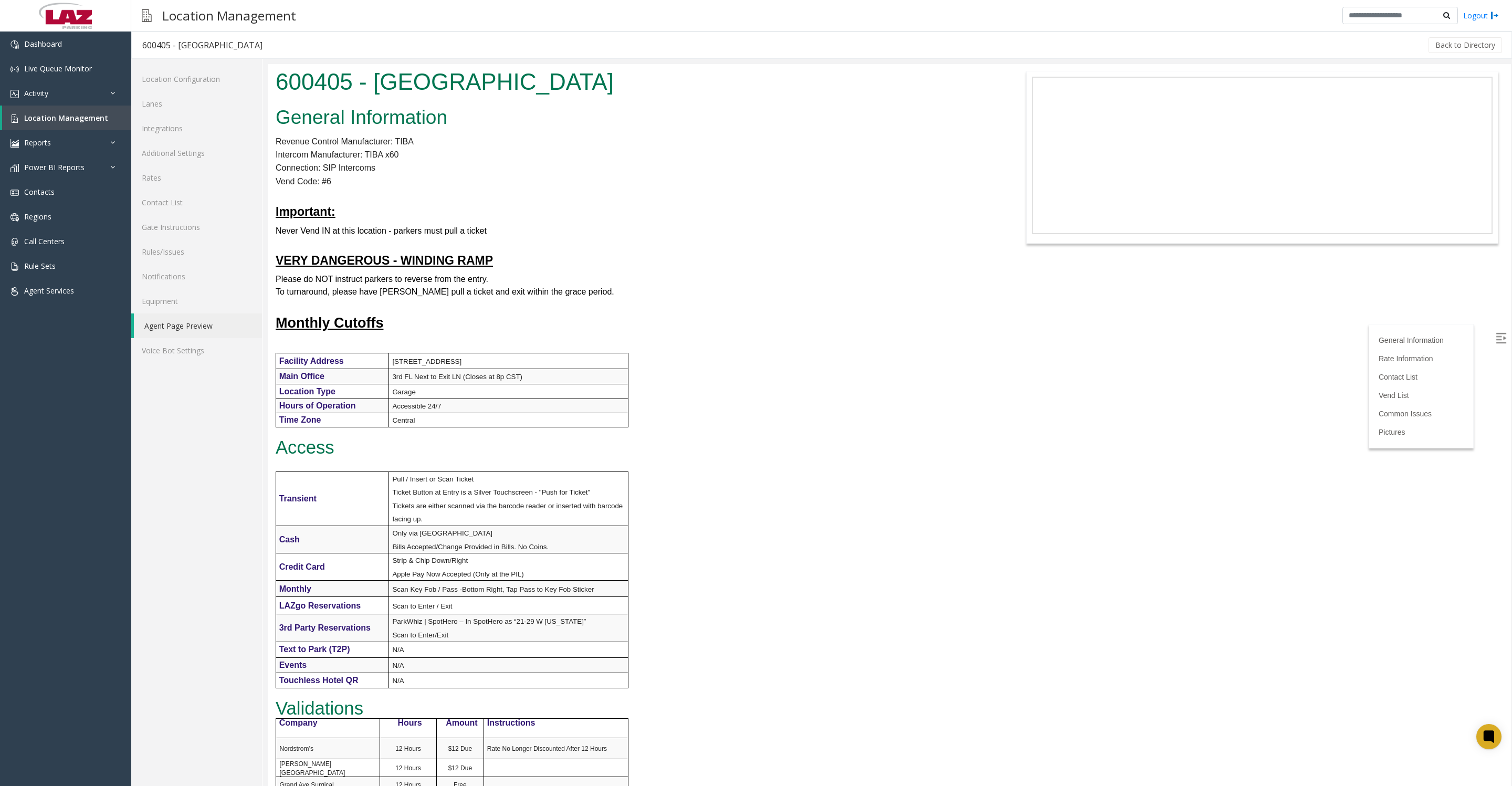
scroll to position [656, 0]
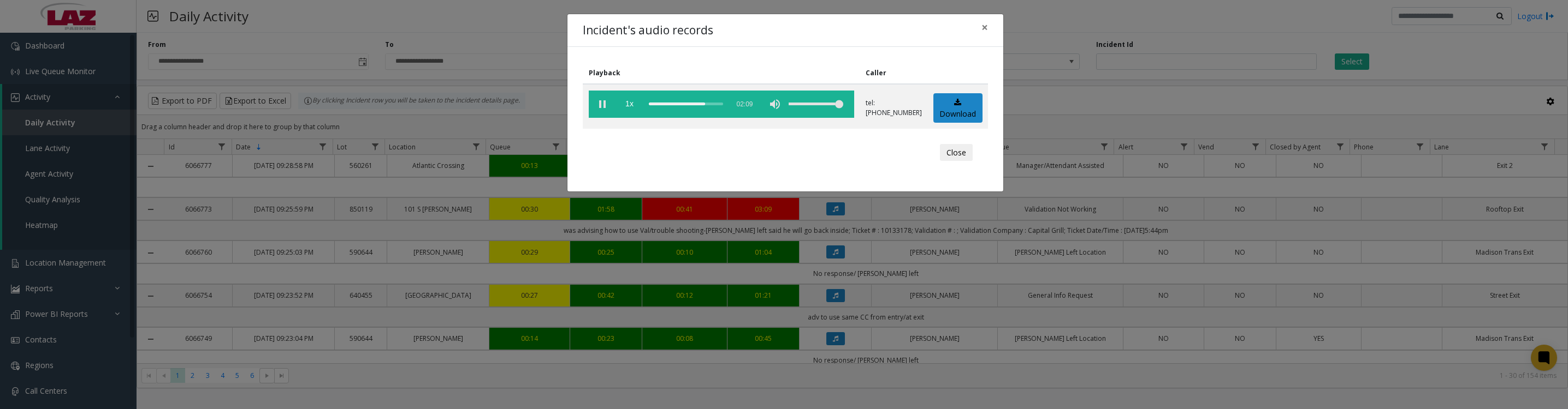
click at [603, 101] on vg-play-pause at bounding box center [602, 104] width 27 height 27
click at [962, 159] on button "Close" at bounding box center [955, 153] width 33 height 17
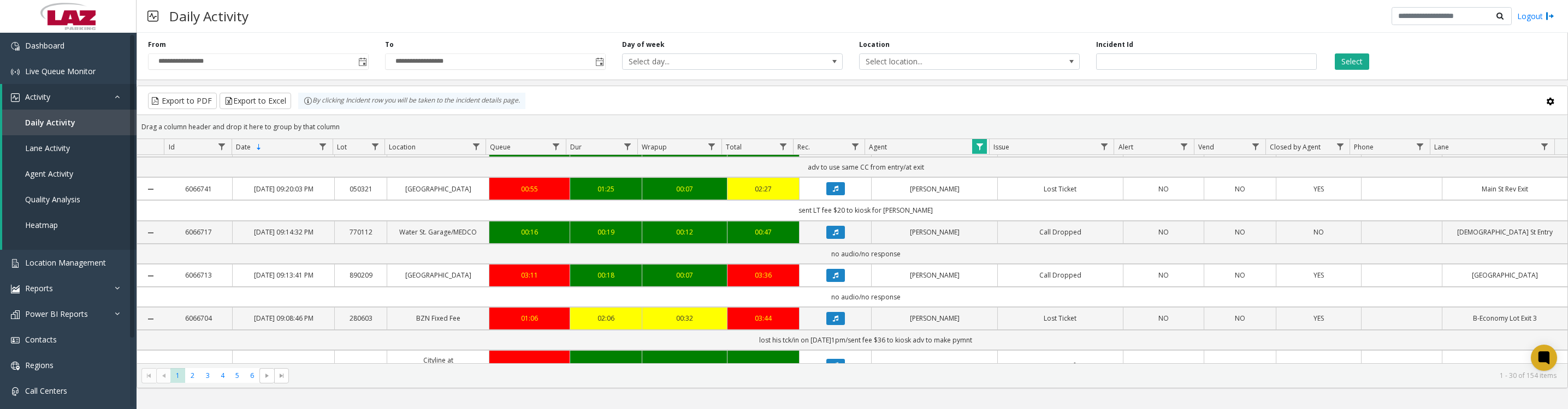
scroll to position [272, 0]
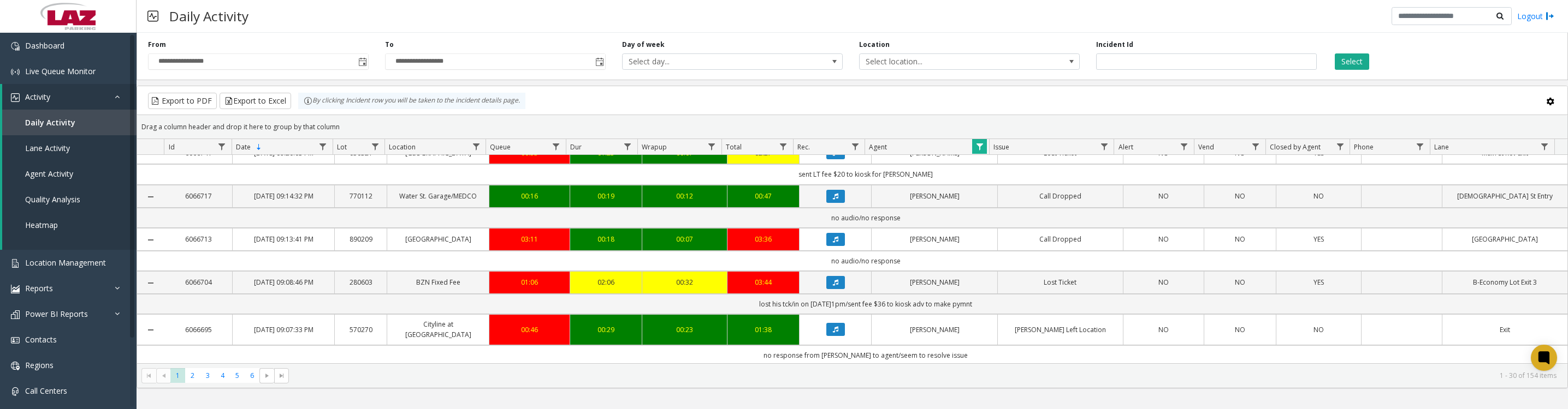
click at [833, 156] on icon "Data table" at bounding box center [836, 153] width 6 height 6
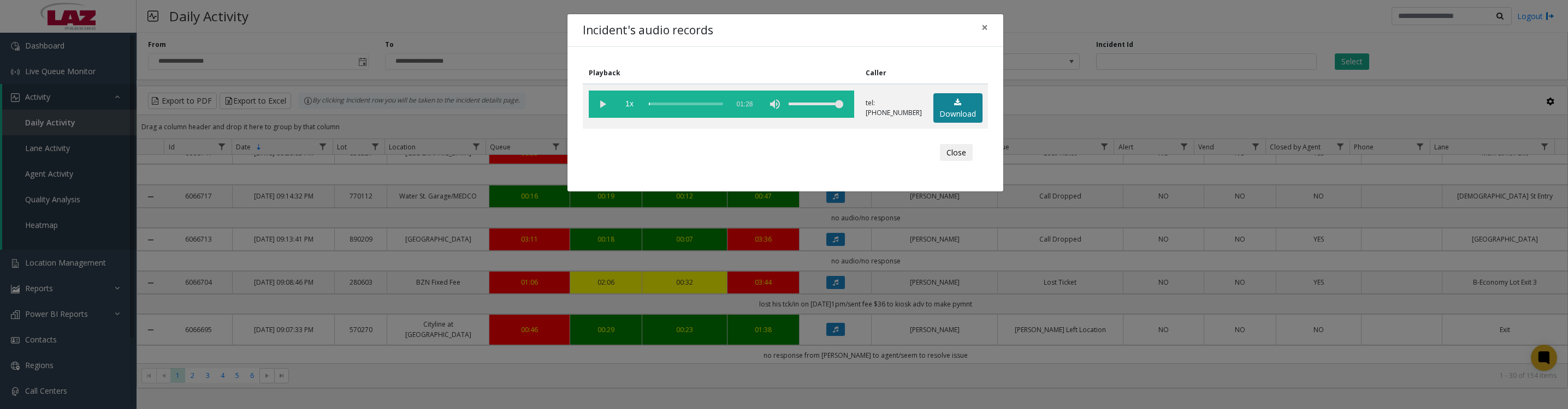
click at [962, 113] on link "Download" at bounding box center [958, 109] width 49 height 30
click at [609, 107] on vg-play-pause at bounding box center [602, 104] width 27 height 27
click at [954, 161] on button "Close" at bounding box center [955, 153] width 33 height 17
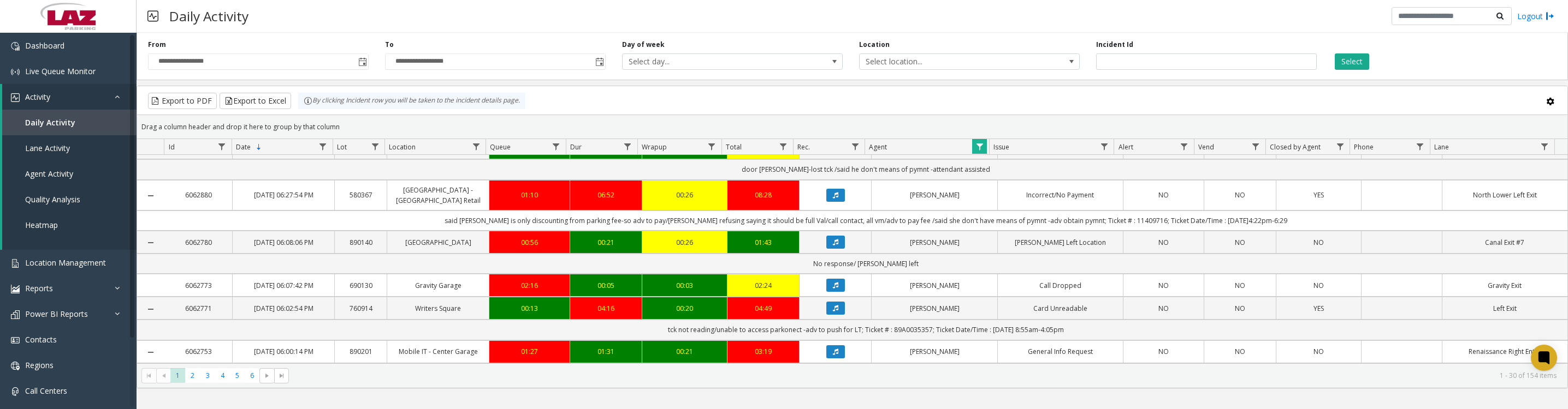
scroll to position [818, 0]
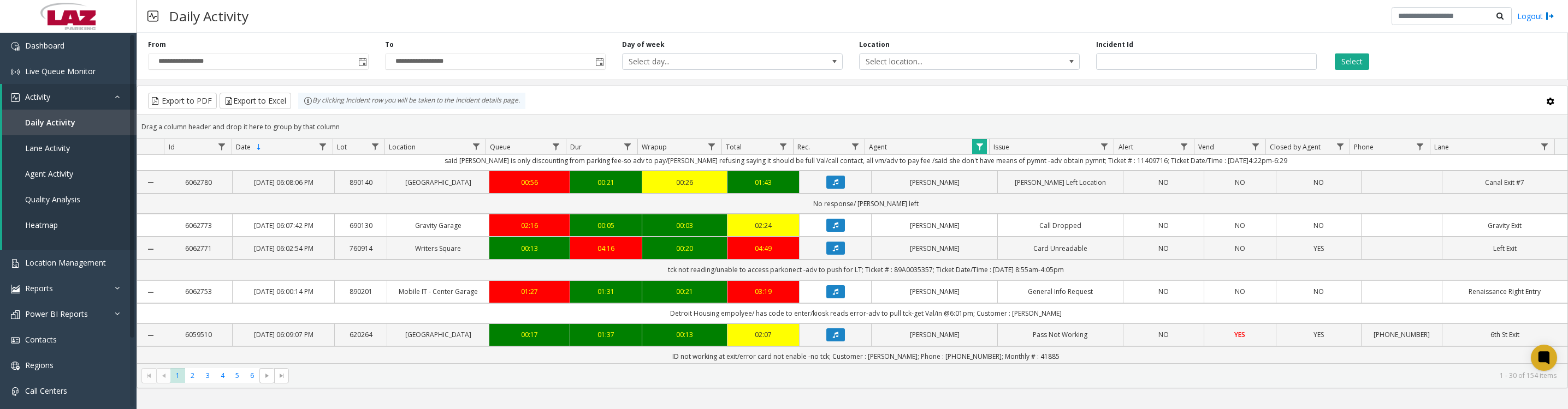
click at [833, 91] on icon "Data table" at bounding box center [836, 88] width 6 height 6
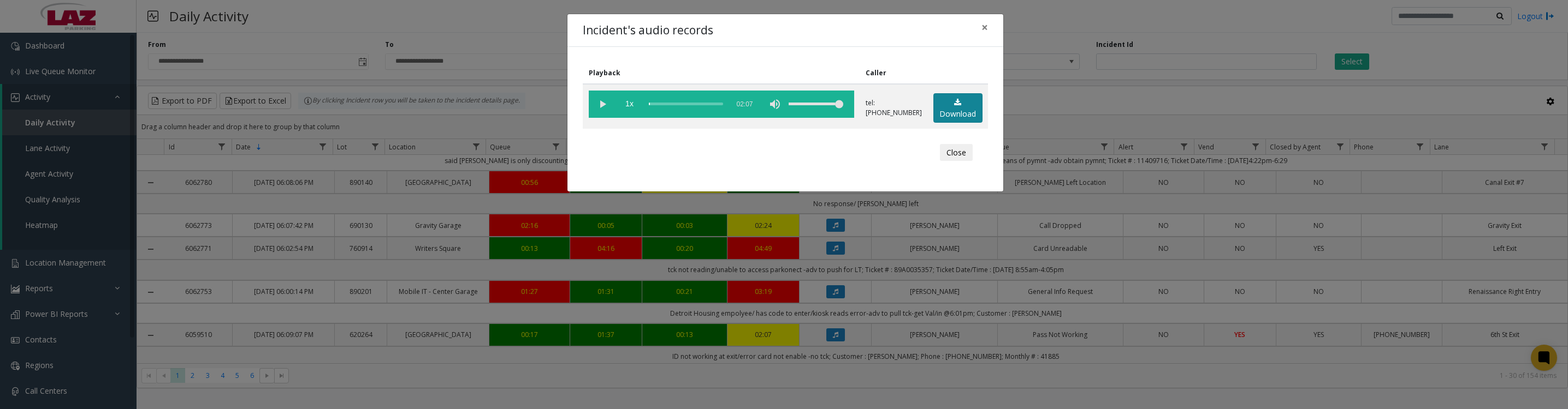
click at [955, 106] on icon at bounding box center [957, 103] width 7 height 8
click at [597, 110] on vg-play-pause at bounding box center [602, 104] width 27 height 27
click at [950, 162] on button "Close" at bounding box center [955, 153] width 33 height 17
